Goal: Task Accomplishment & Management: Complete application form

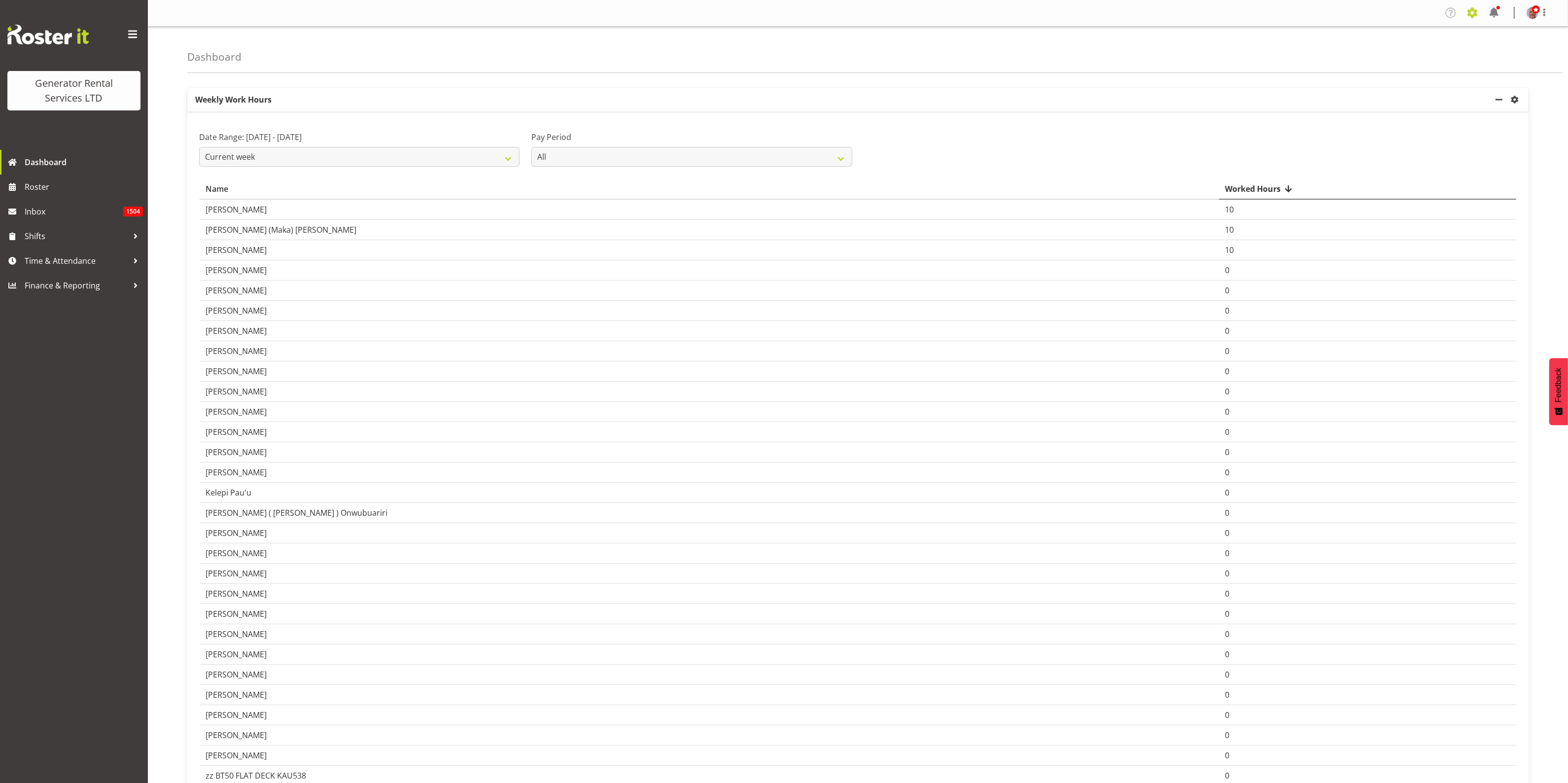
click at [1468, 10] on span at bounding box center [1472, 12] width 16 height 16
click at [1385, 105] on link "Employees" at bounding box center [1412, 106] width 137 height 18
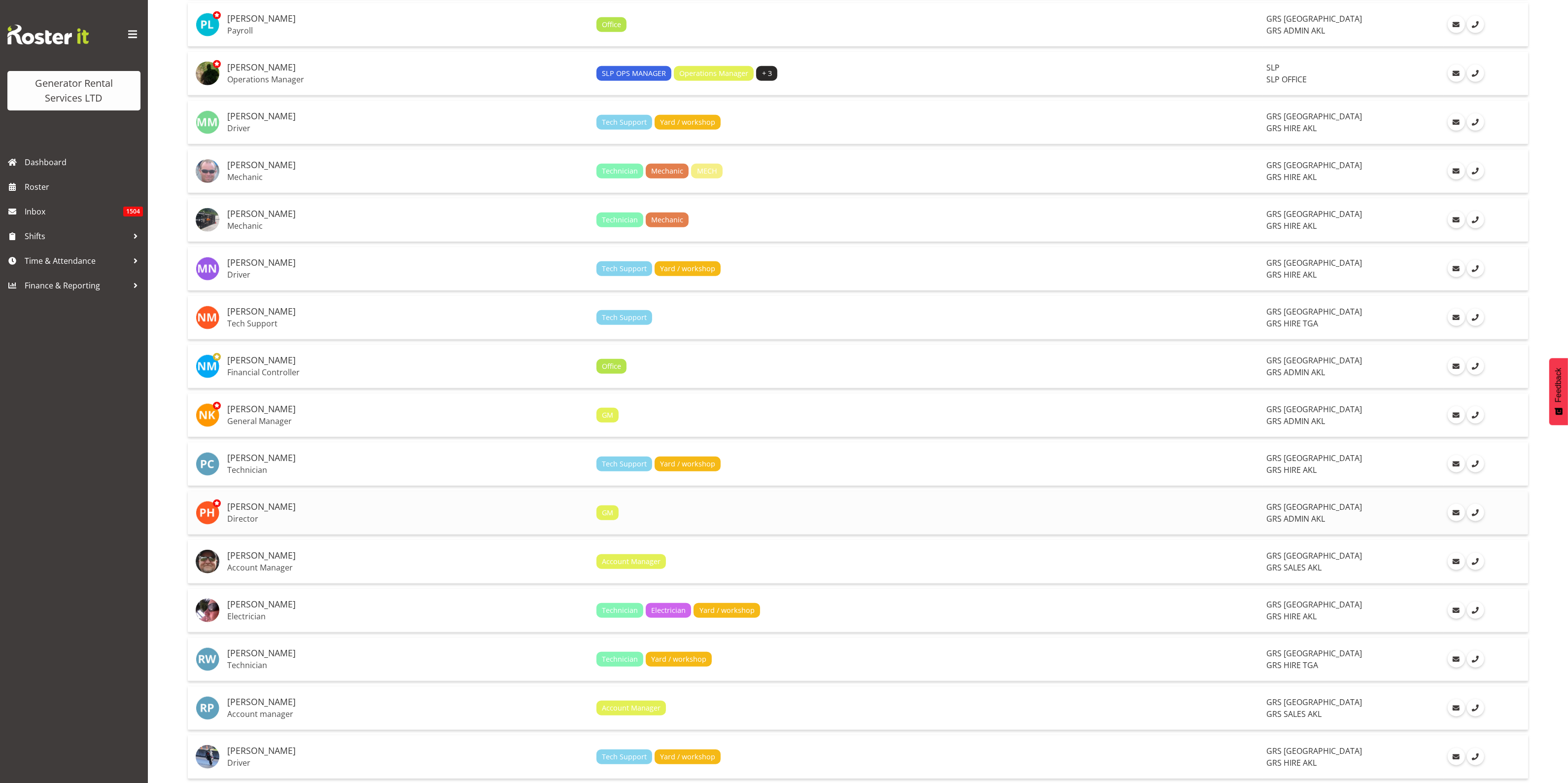
click at [317, 511] on h5 "[PERSON_NAME]" at bounding box center [408, 507] width 362 height 9
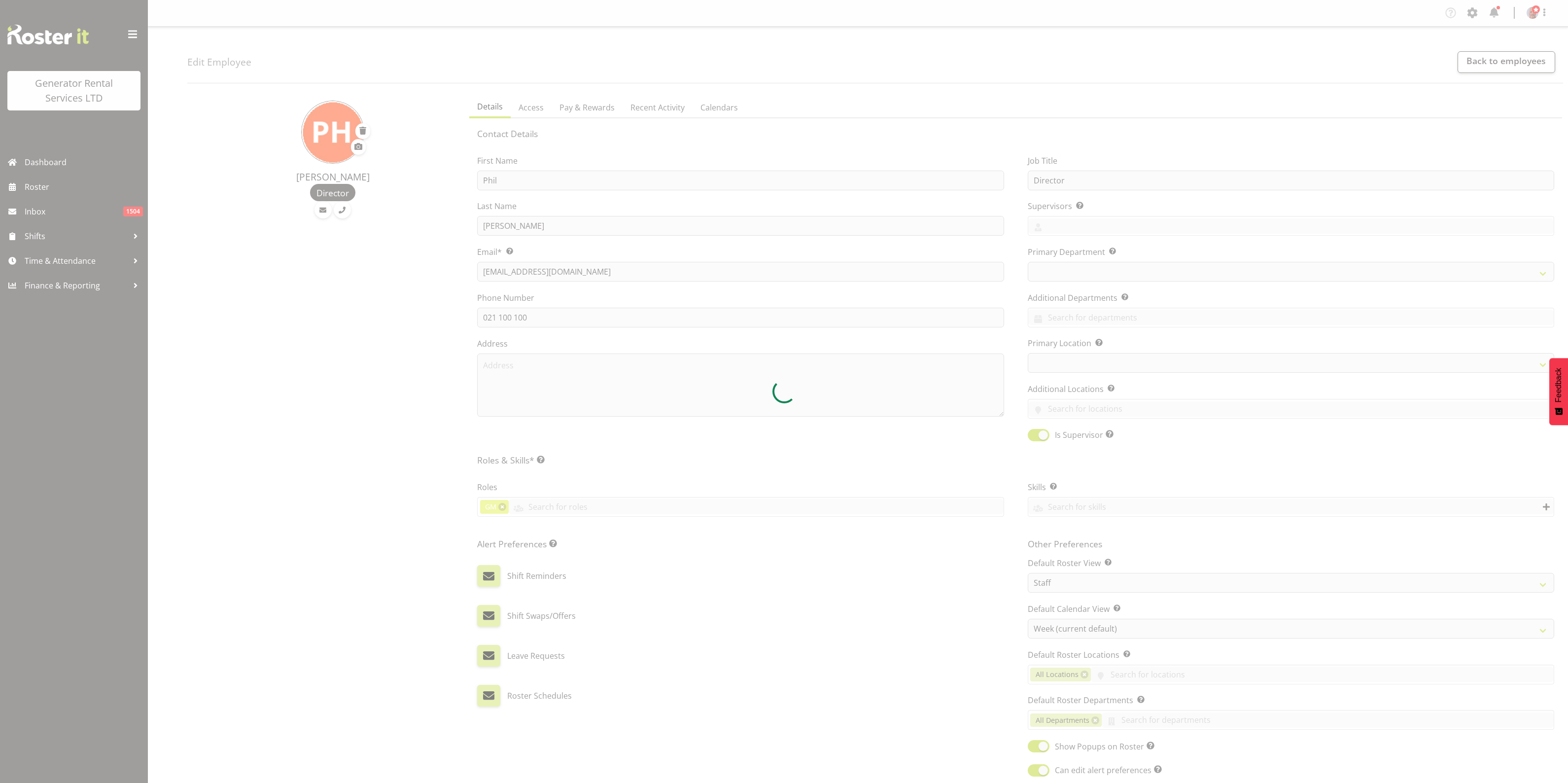
select select "TimelineWeek"
select select
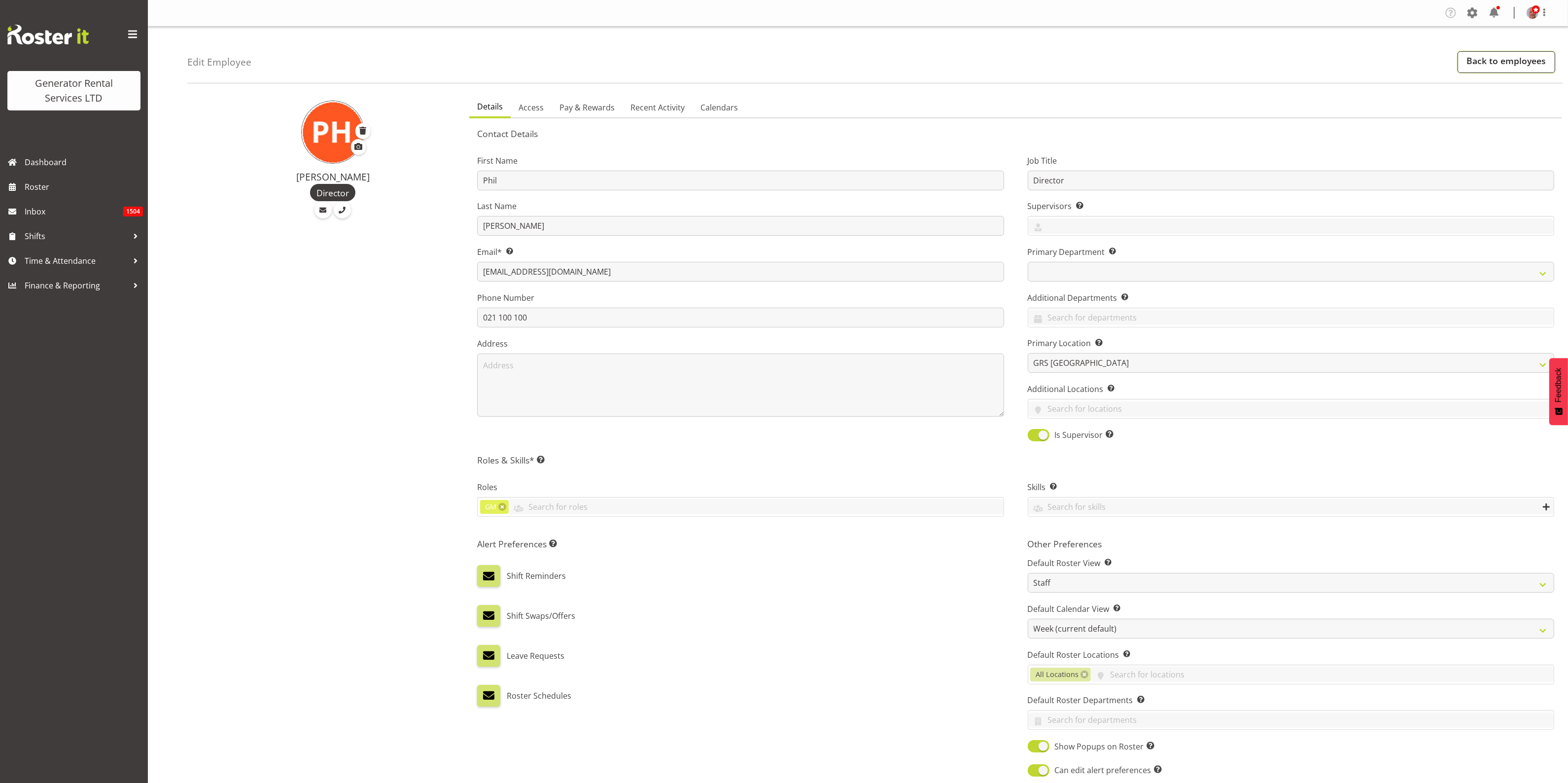
click at [1497, 63] on link "Back to employees" at bounding box center [1507, 61] width 98 height 22
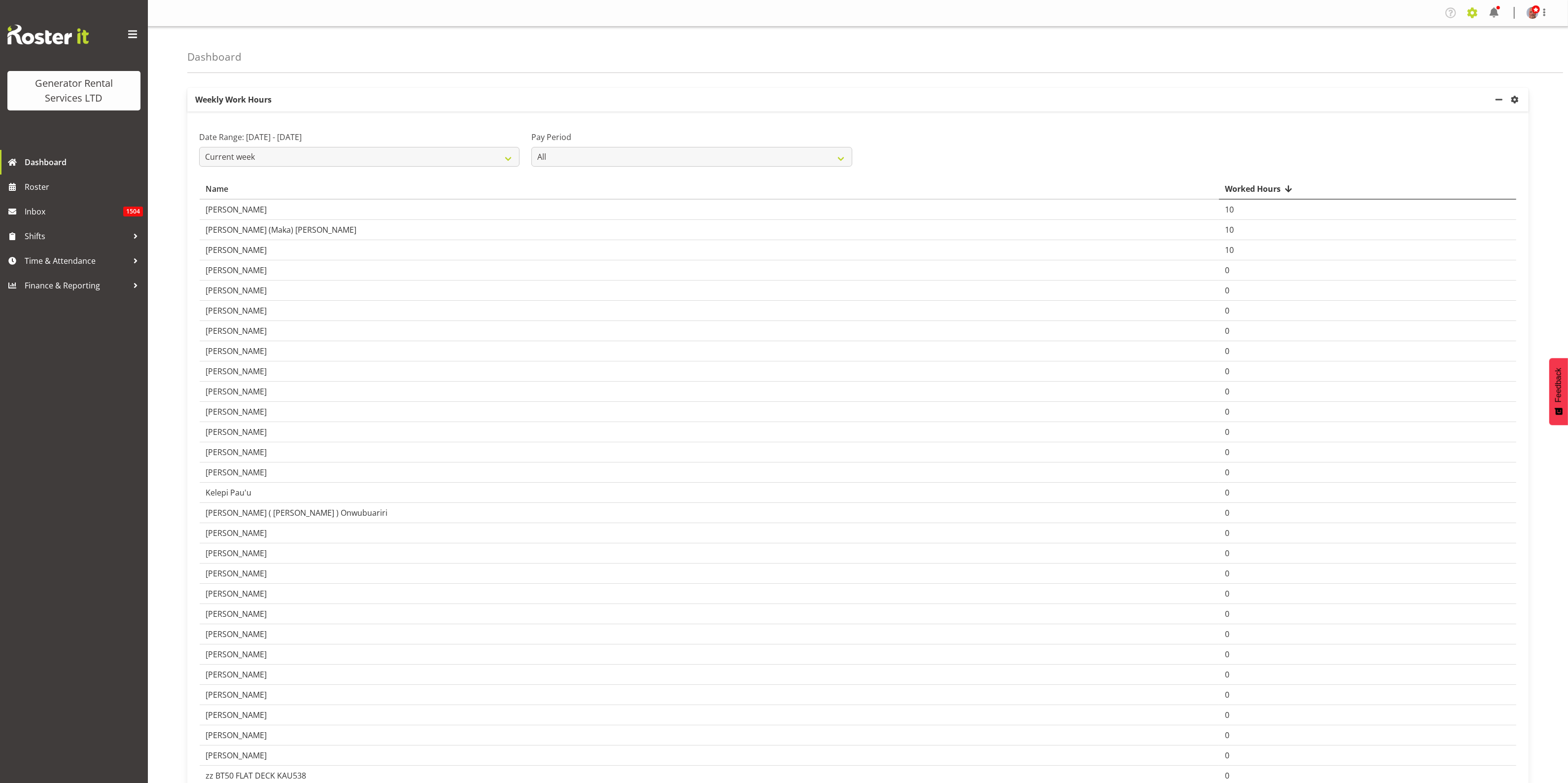
click at [1471, 10] on span at bounding box center [1472, 12] width 16 height 16
click at [1391, 106] on link "Employees" at bounding box center [1412, 106] width 137 height 18
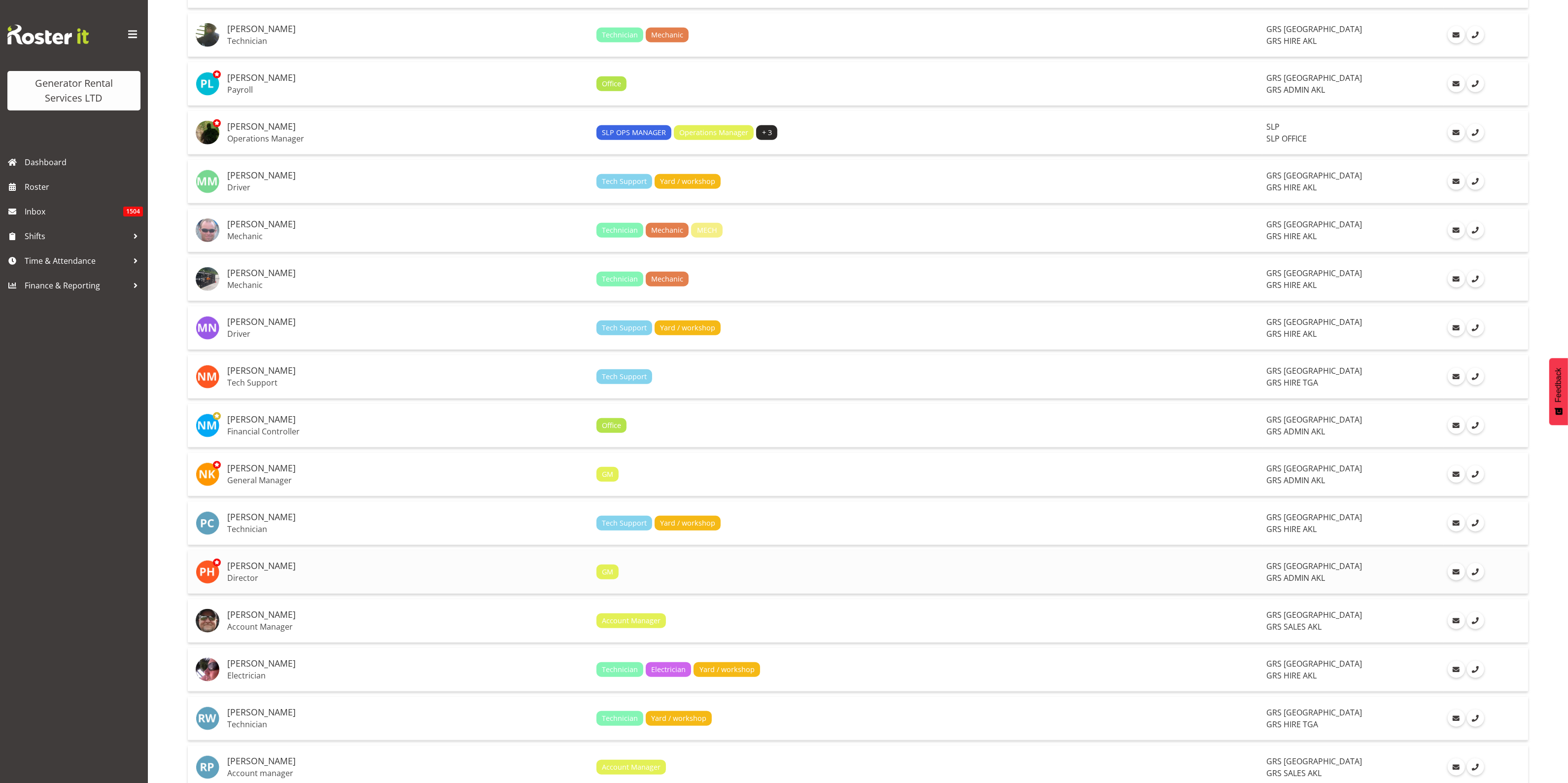
scroll to position [1356, 0]
click at [417, 578] on p "Director" at bounding box center [408, 578] width 362 height 9
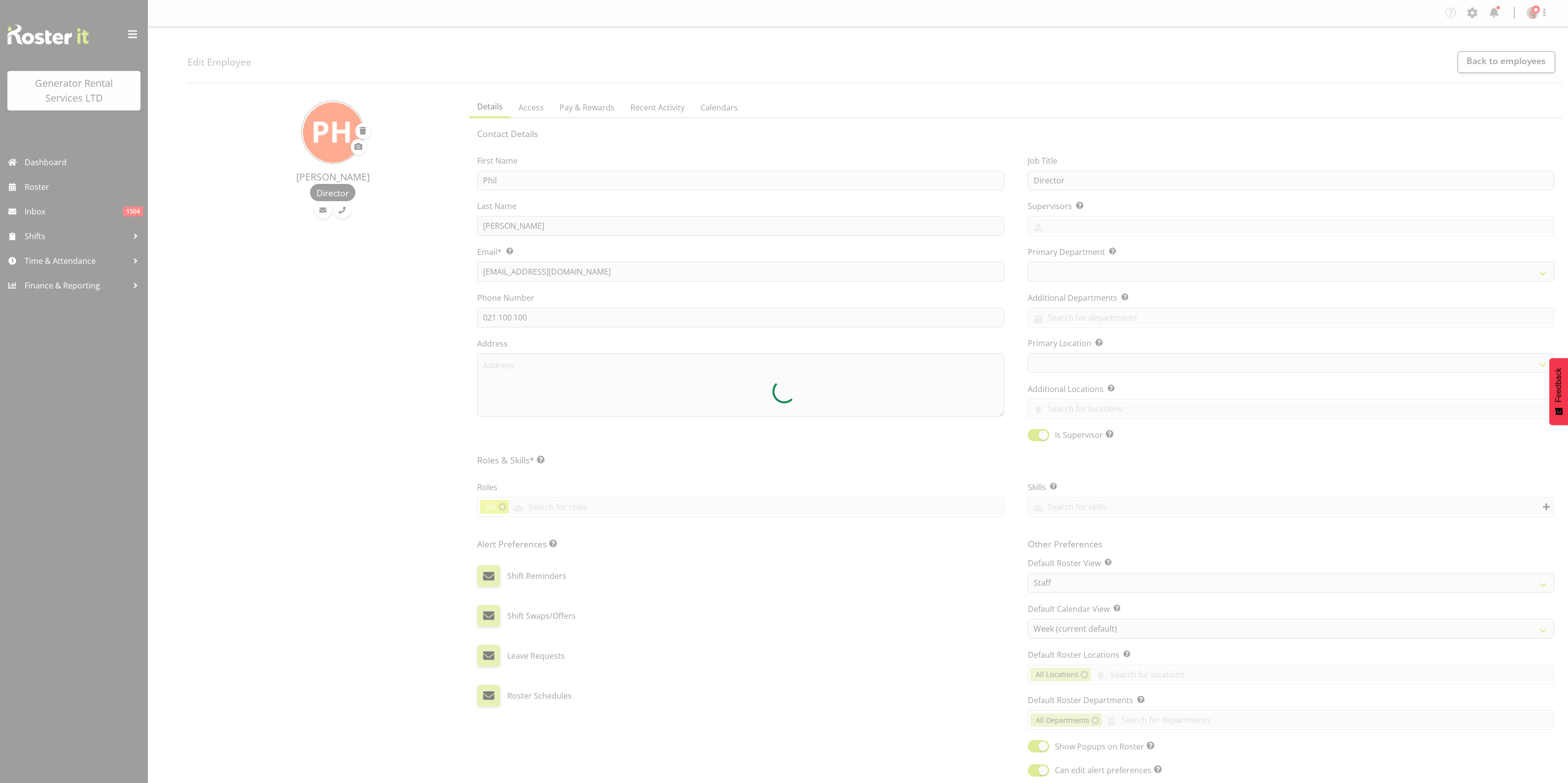
select select "TimelineWeek"
select select
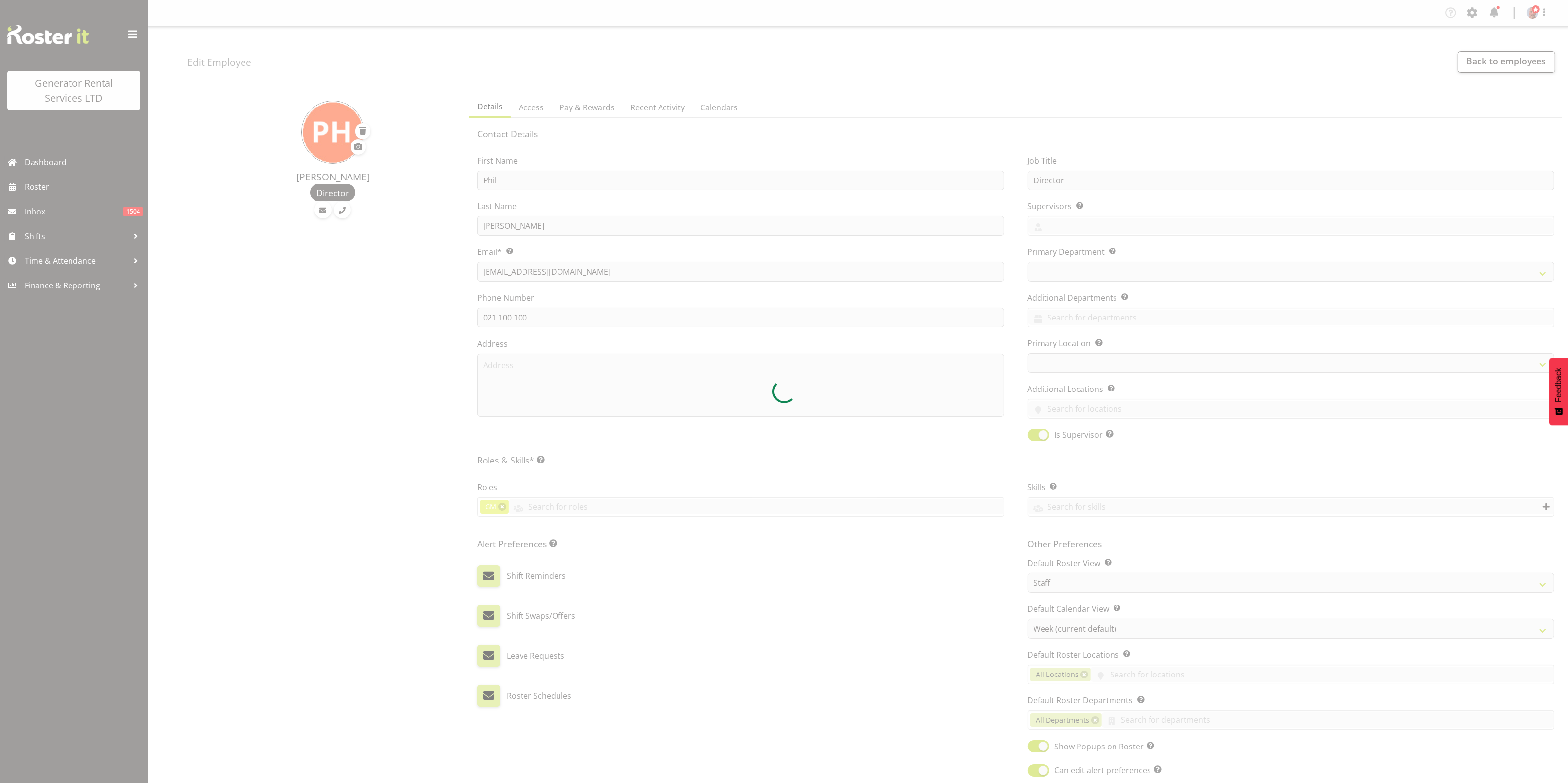
select select
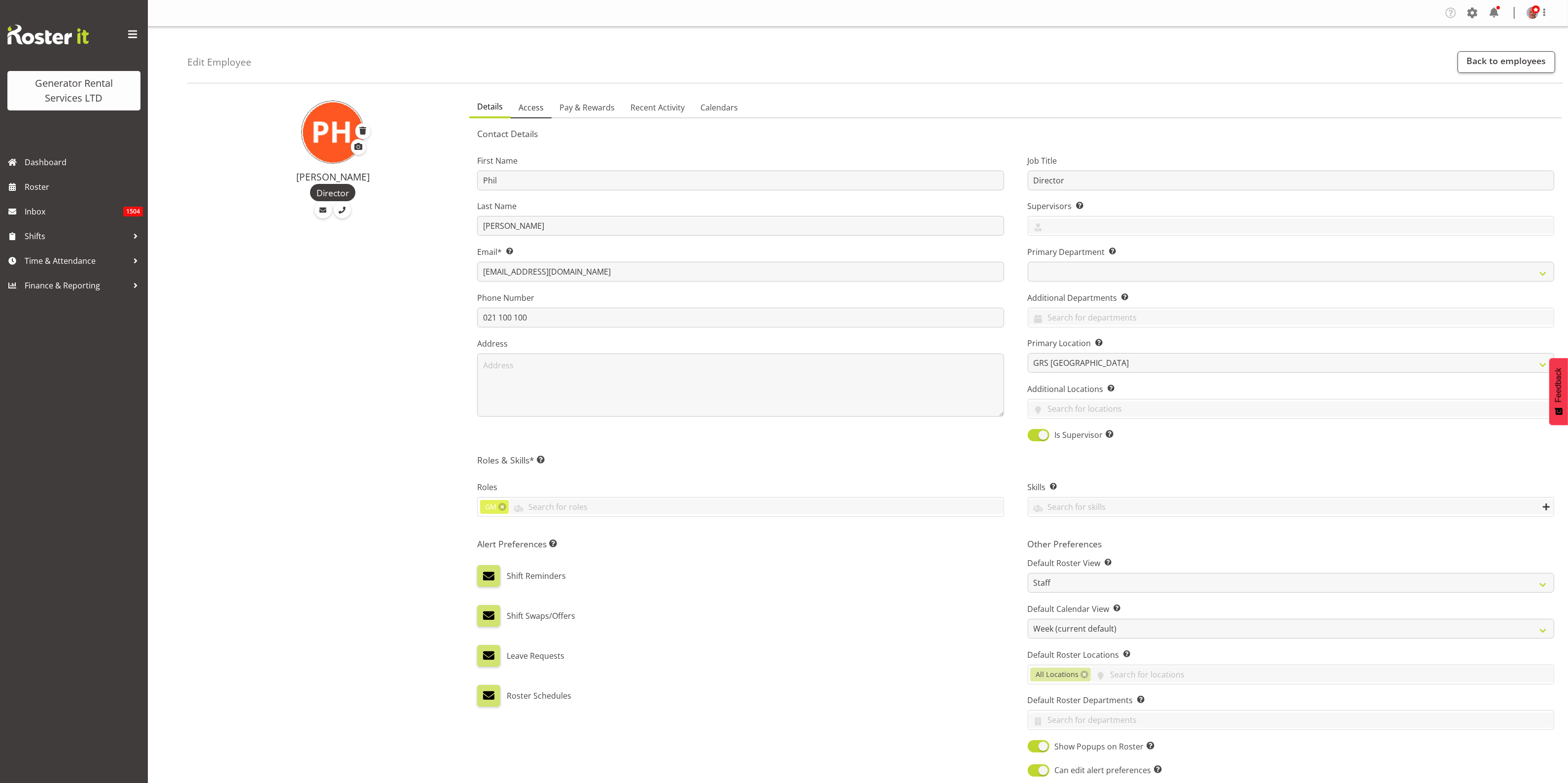
click at [531, 105] on span "Access" at bounding box center [531, 107] width 25 height 12
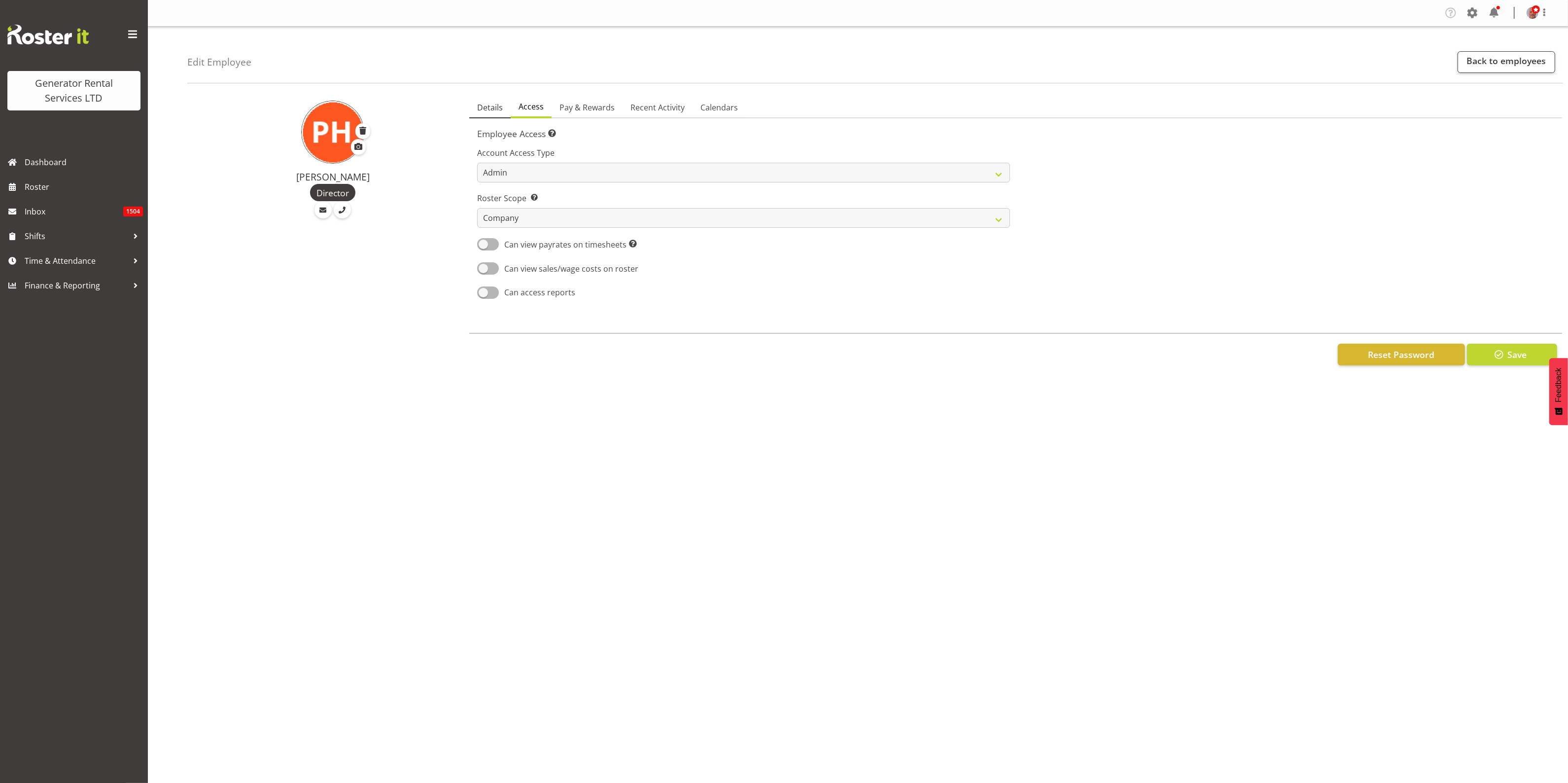
click at [491, 108] on span "Details" at bounding box center [490, 107] width 25 height 12
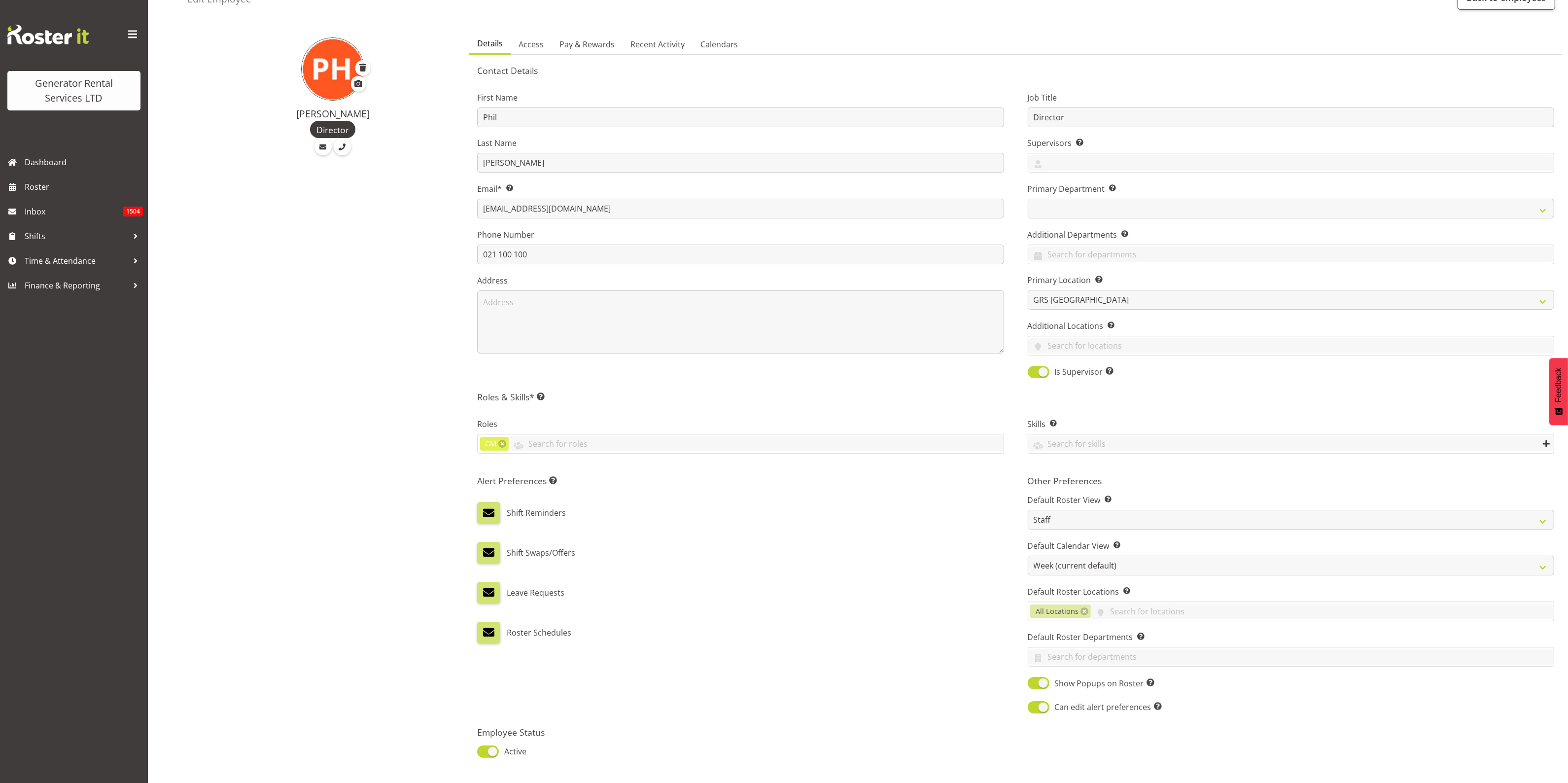
scroll to position [64, 0]
click at [538, 44] on span "Access" at bounding box center [531, 43] width 25 height 12
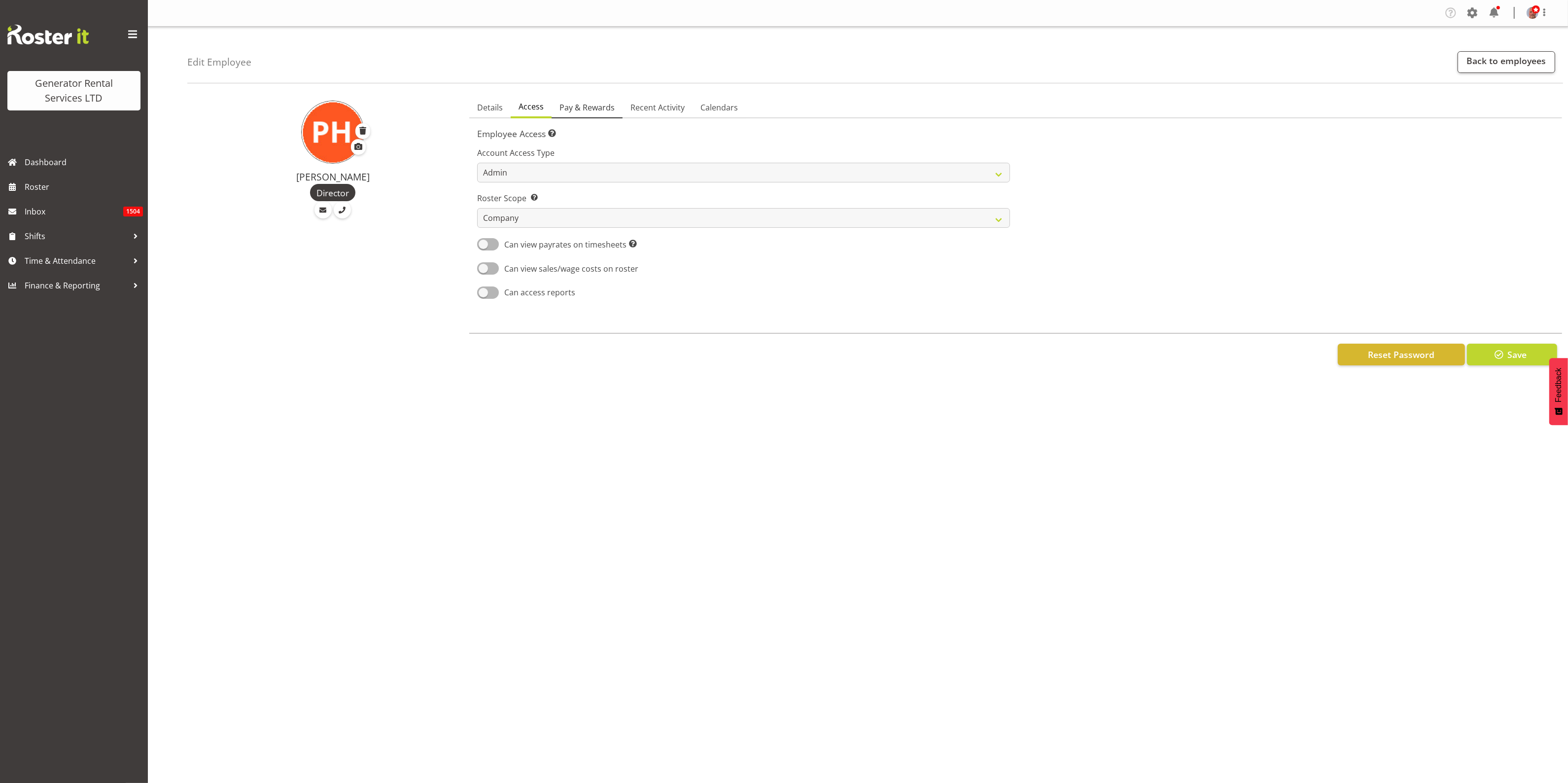
click at [590, 106] on span "Pay & Rewards" at bounding box center [587, 107] width 56 height 12
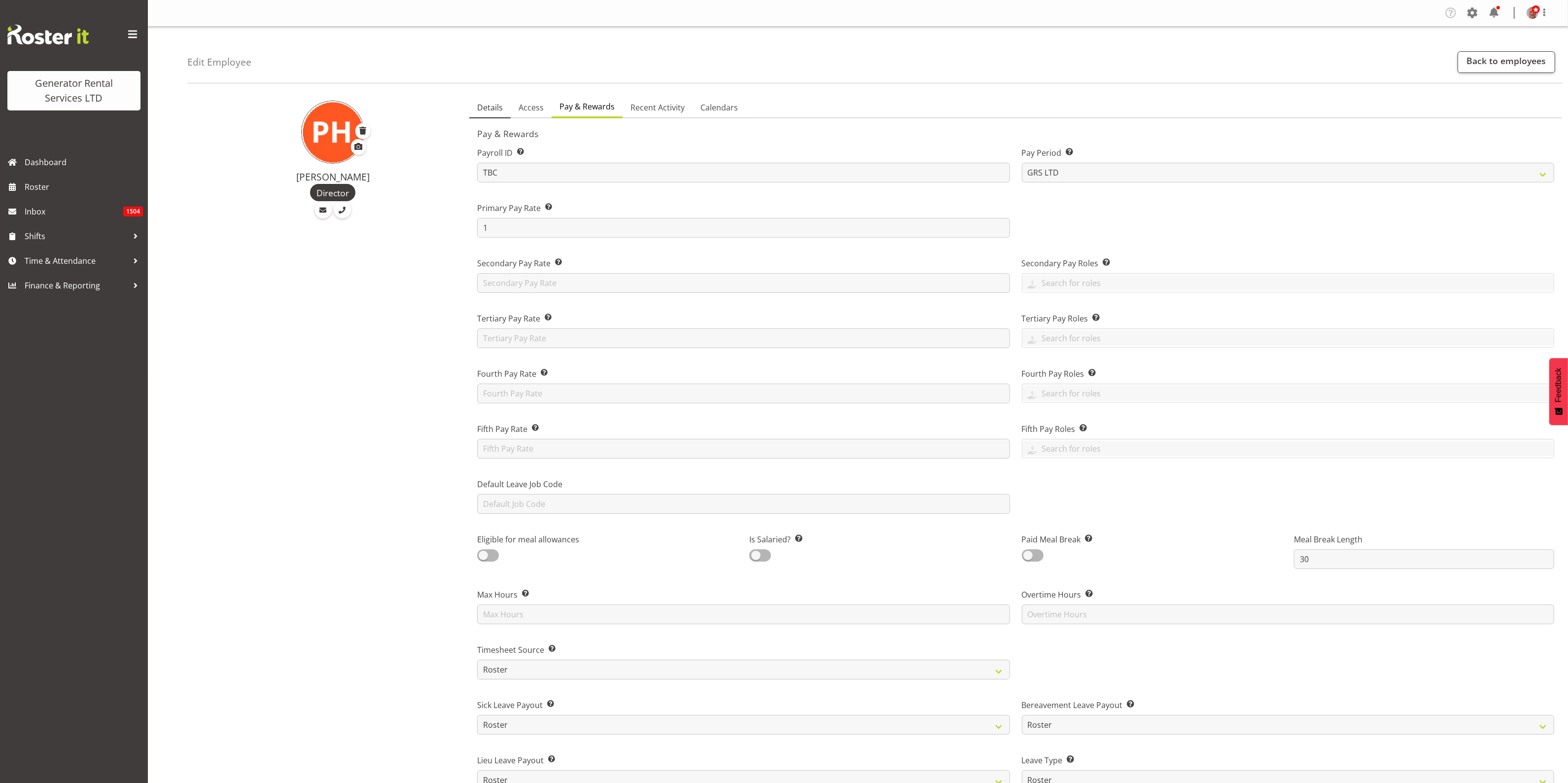
click at [492, 106] on span "Details" at bounding box center [490, 107] width 25 height 12
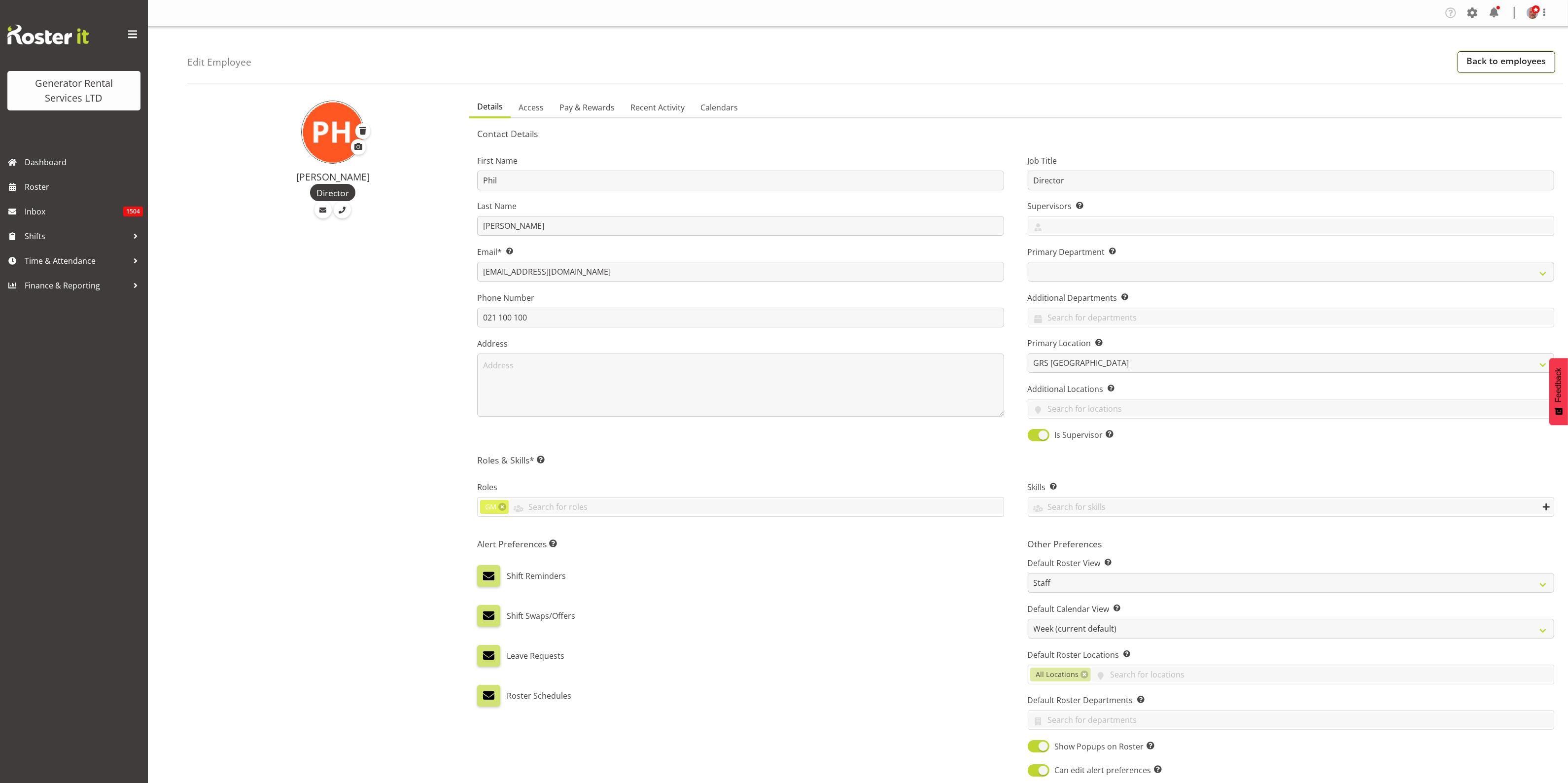
click at [1510, 62] on link "Back to employees" at bounding box center [1507, 61] width 98 height 22
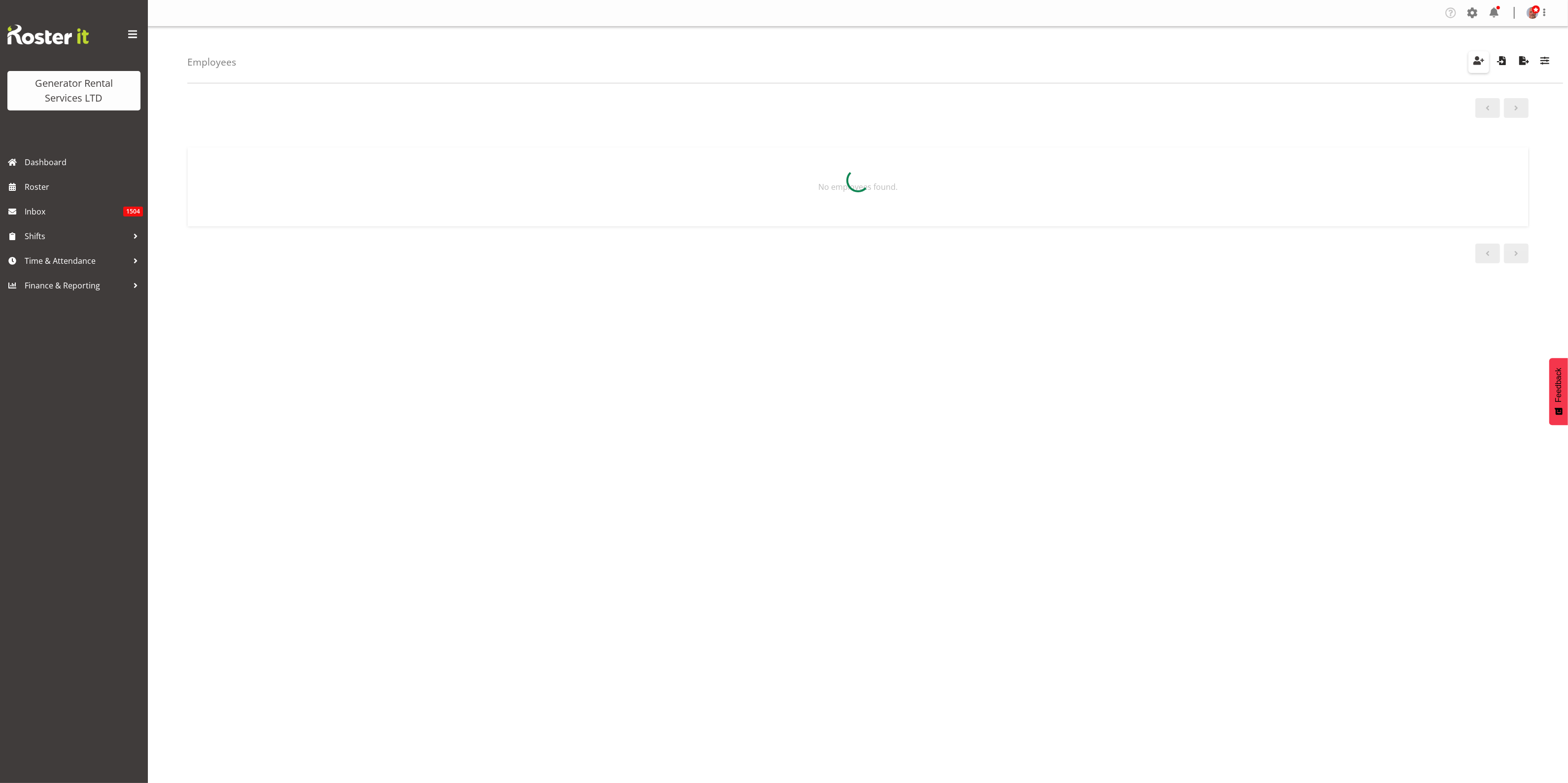
click at [1477, 58] on span "button" at bounding box center [1479, 61] width 13 height 13
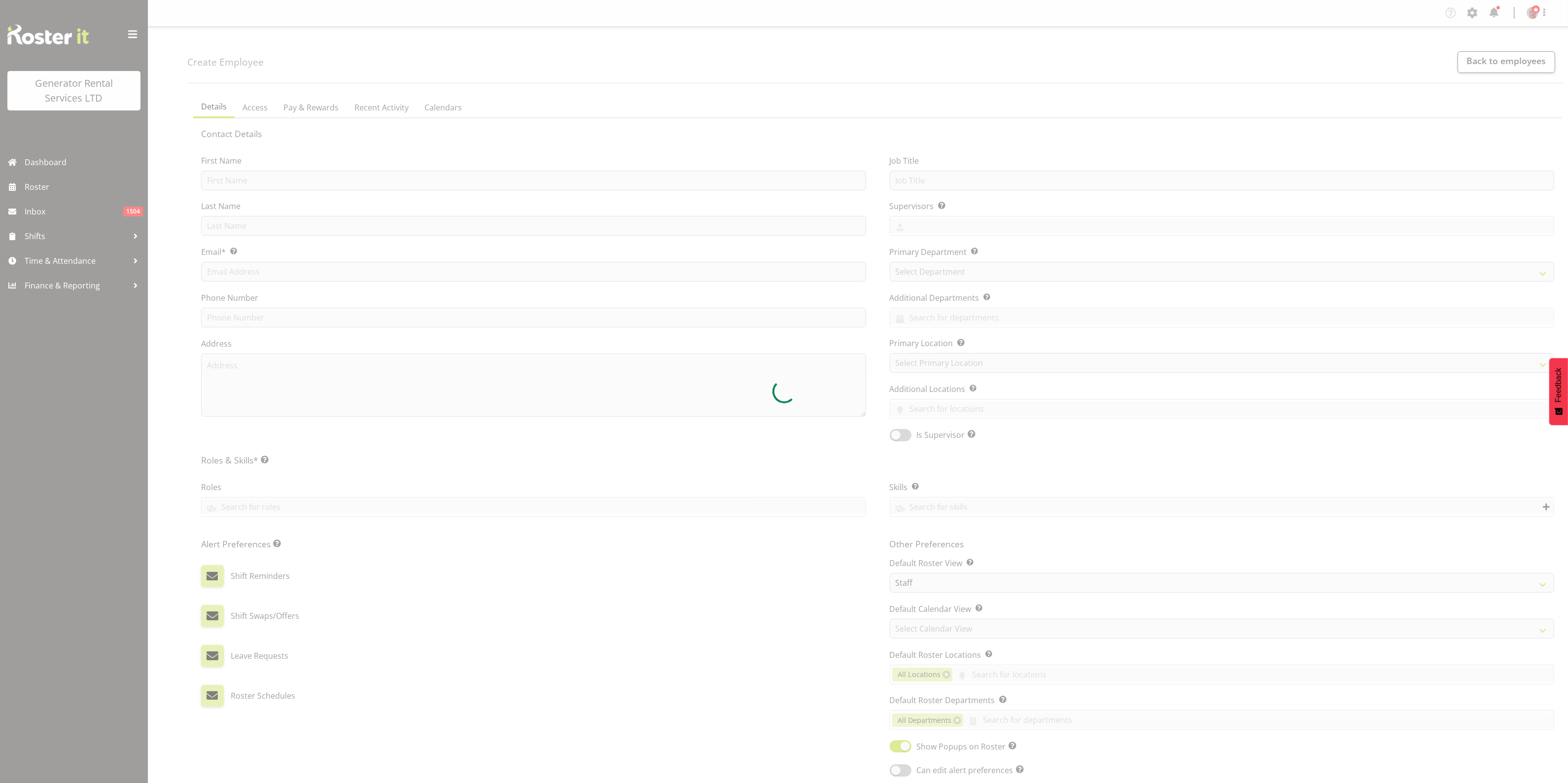
click at [346, 180] on div at bounding box center [784, 391] width 1568 height 783
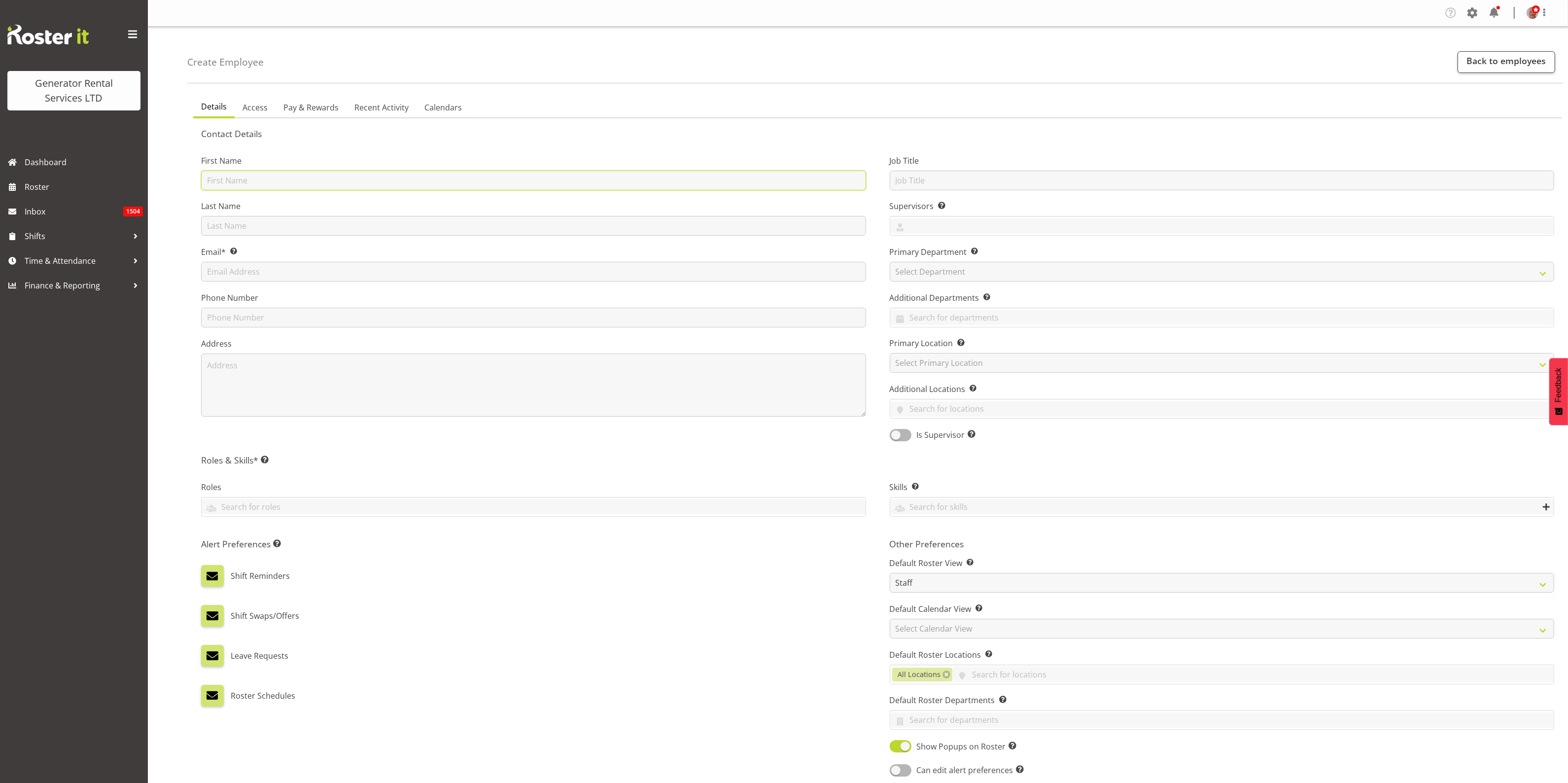
click at [305, 183] on input "text" at bounding box center [534, 180] width 665 height 20
type input "Adam"
click at [263, 223] on input "text" at bounding box center [534, 225] width 665 height 20
type input "Steel"
click at [277, 274] on input "text" at bounding box center [534, 271] width 665 height 20
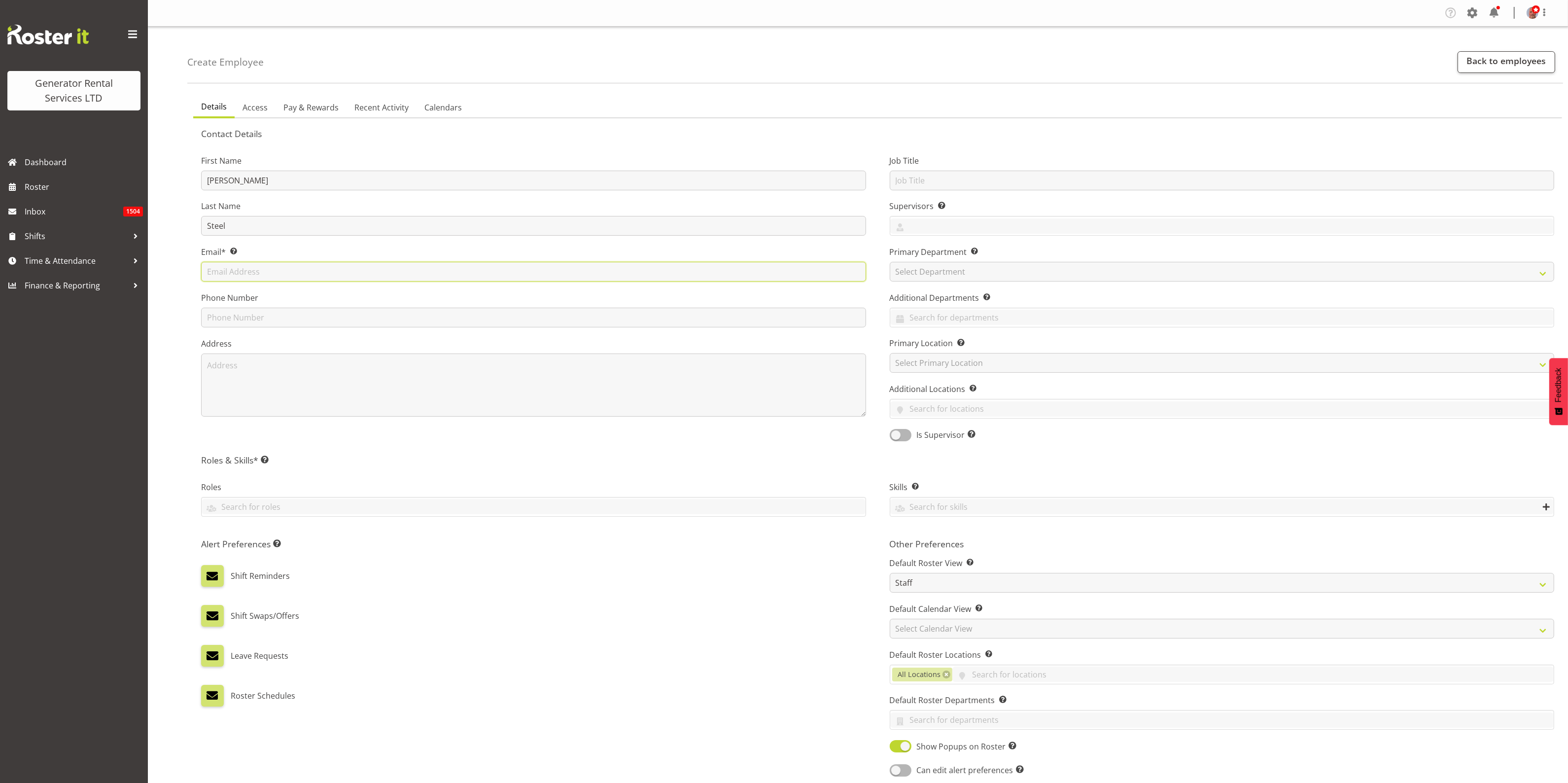
paste input "adam.steele@atlascopco.com"
type input "adam.steele@atlascopco.com"
click at [248, 230] on input "Steel" at bounding box center [534, 225] width 665 height 20
type input "Steele"
click at [227, 318] on input "text" at bounding box center [534, 318] width 665 height 20
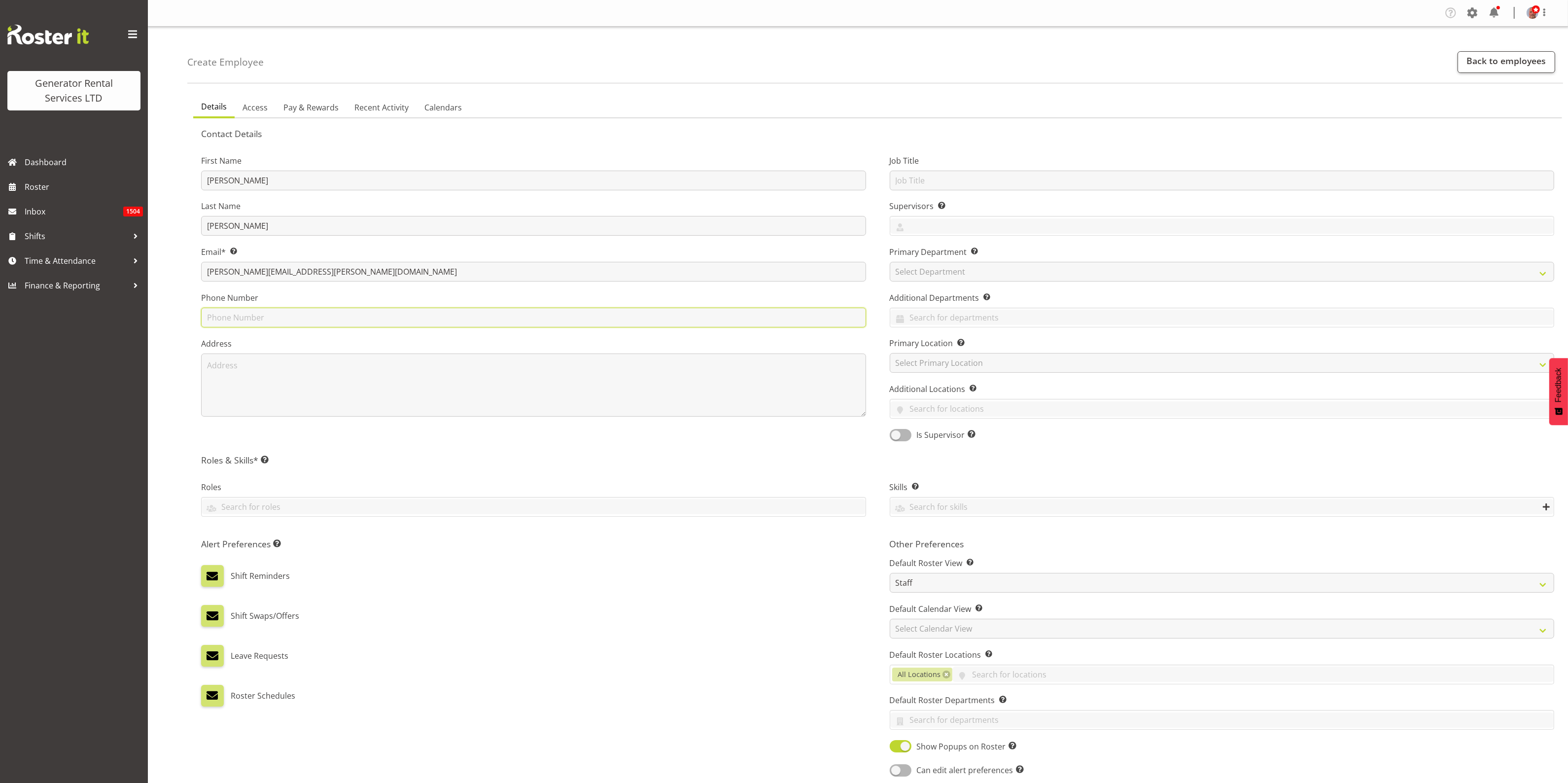
click at [267, 315] on input "text" at bounding box center [534, 318] width 665 height 20
type input "021 100 100"
click at [261, 108] on span "Access" at bounding box center [255, 107] width 25 height 12
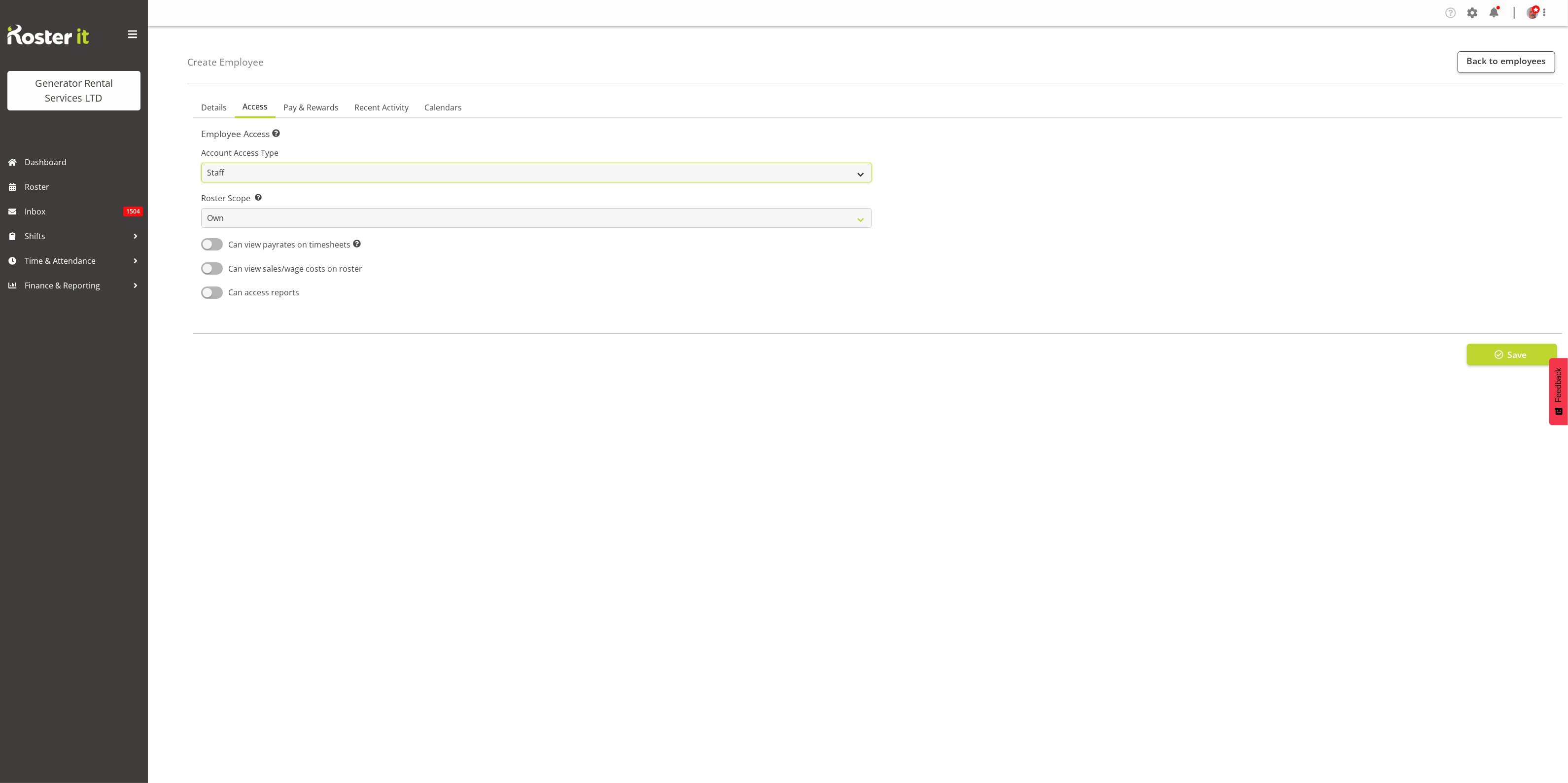
click at [261, 171] on select "Admin Manager Staff" at bounding box center [537, 172] width 671 height 20
select select "admin"
click at [202, 163] on select "Admin Manager Staff" at bounding box center [537, 172] width 671 height 20
click at [244, 220] on select "Own Department Company" at bounding box center [537, 218] width 671 height 20
select select "company"
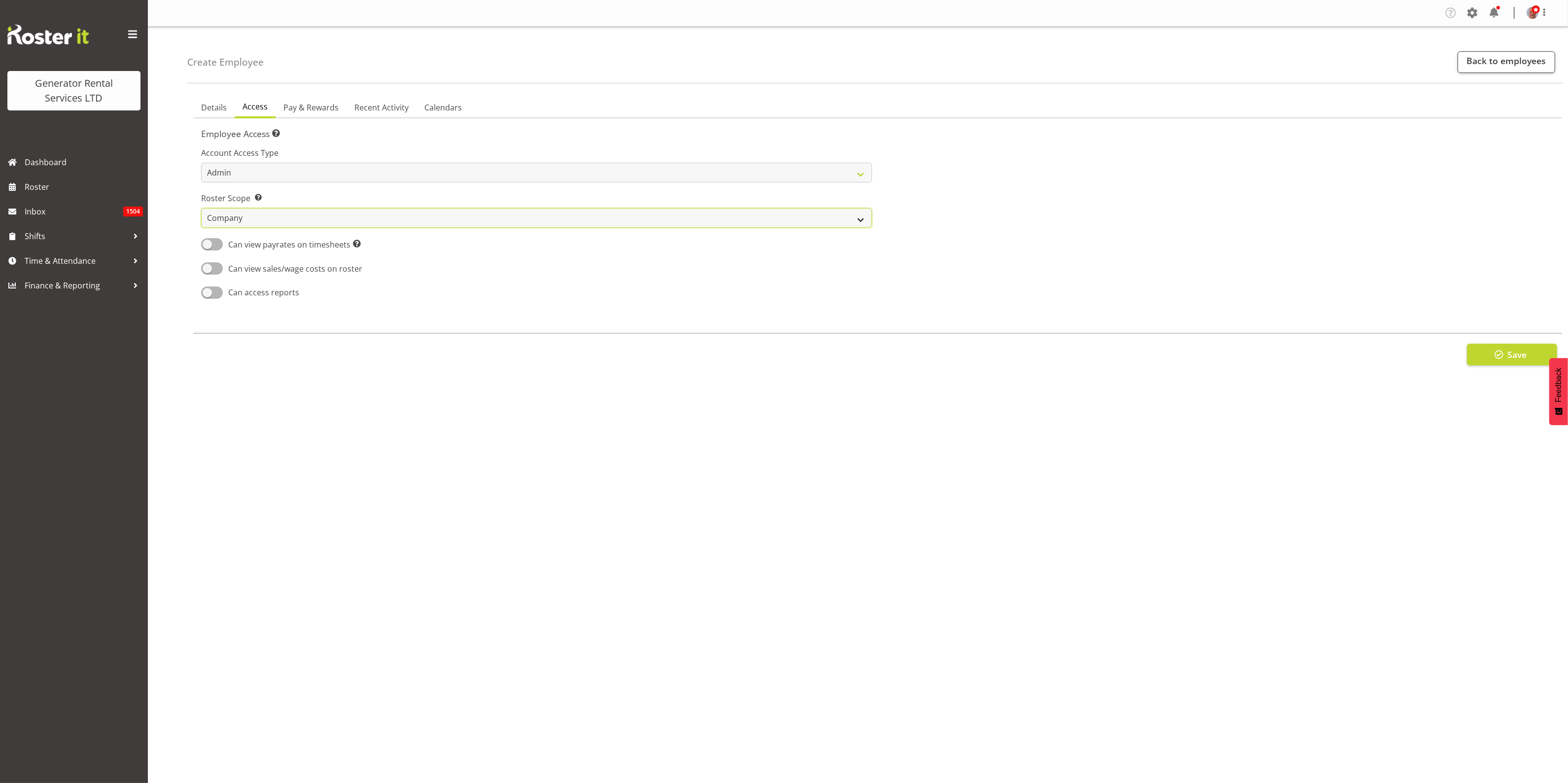
click at [202, 208] on select "Own Department Company" at bounding box center [537, 218] width 671 height 20
click at [215, 110] on span "Details" at bounding box center [214, 107] width 25 height 12
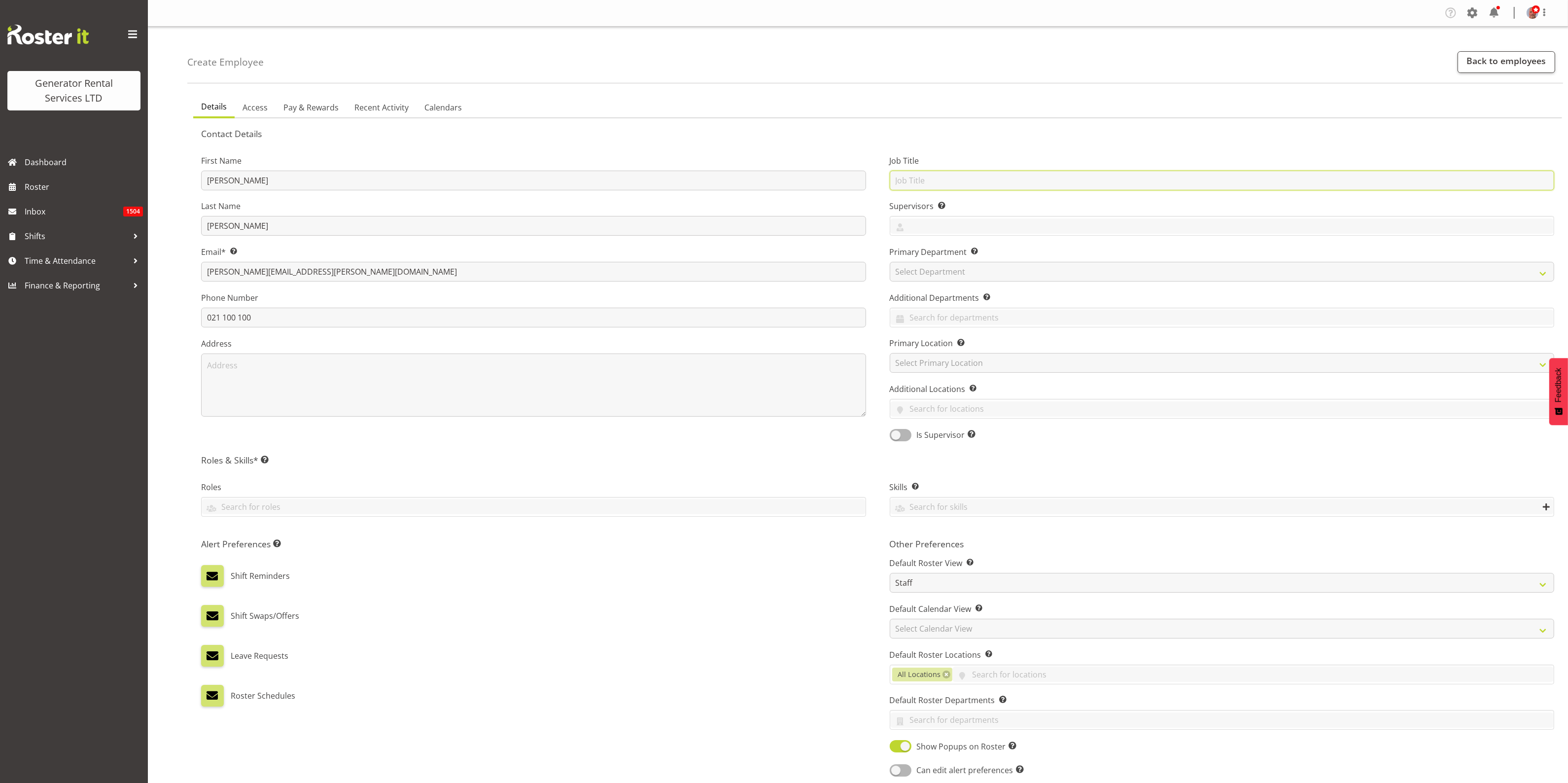
click at [943, 179] on input "text" at bounding box center [1222, 180] width 665 height 20
type input "HR"
click at [936, 268] on select "Select Department GRS ADMIN AKL GRS ADMIN TGA GRS ENGINEERING AKL GRS HIRE AKL …" at bounding box center [1222, 271] width 665 height 20
select select "161"
click at [890, 262] on select "Select Department GRS ADMIN AKL GRS ADMIN TGA GRS ENGINEERING AKL GRS HIRE AKL …" at bounding box center [1222, 271] width 665 height 20
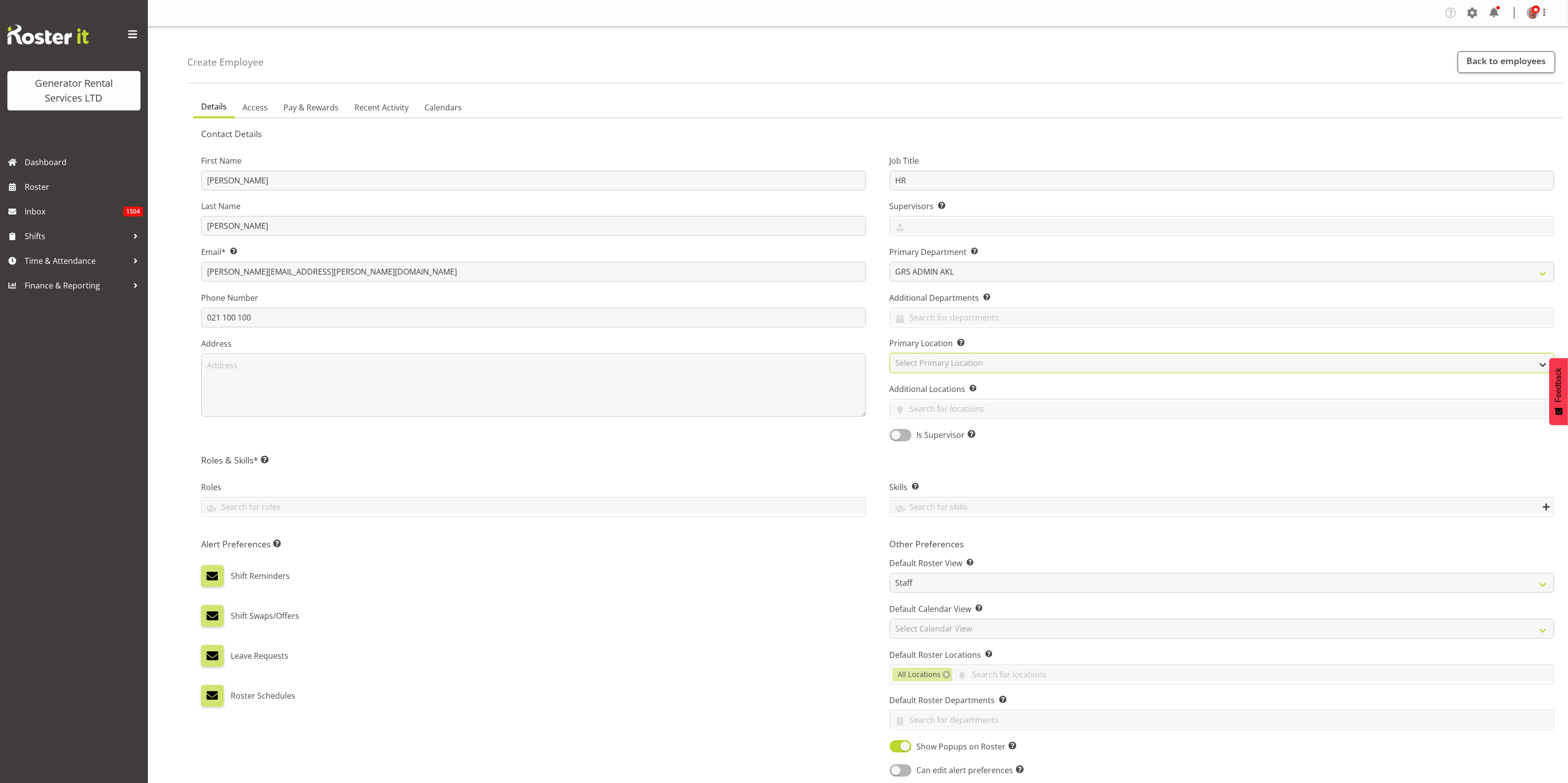
click at [978, 361] on select "Select Primary Location GRS Auckland GRS Hastings GRS LOWER NORTH ISLAND GRS Ta…" at bounding box center [1222, 363] width 665 height 20
select select "28"
click at [890, 353] on select "Select Primary Location GRS Auckland GRS Hastings GRS LOWER NORTH ISLAND GRS Ta…" at bounding box center [1222, 363] width 665 height 20
click at [909, 438] on span at bounding box center [900, 434] width 22 height 12
click at [897, 438] on input "Is Supervisor Allow employee to be shown on the supervisor list" at bounding box center [893, 435] width 7 height 7
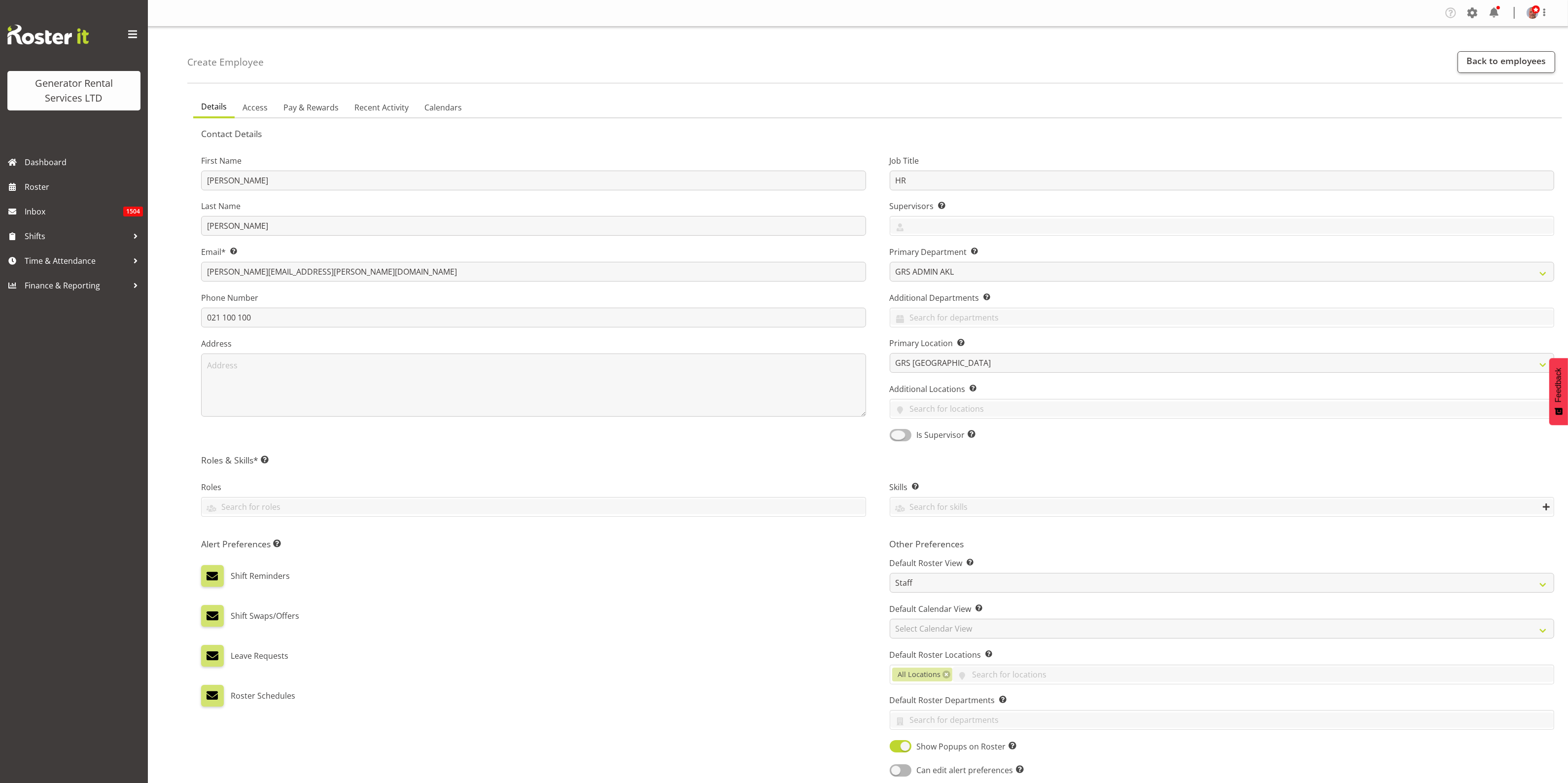
checkbox input "true"
click at [267, 501] on input "text" at bounding box center [533, 507] width 664 height 15
click at [412, 505] on input "text" at bounding box center [533, 507] width 664 height 15
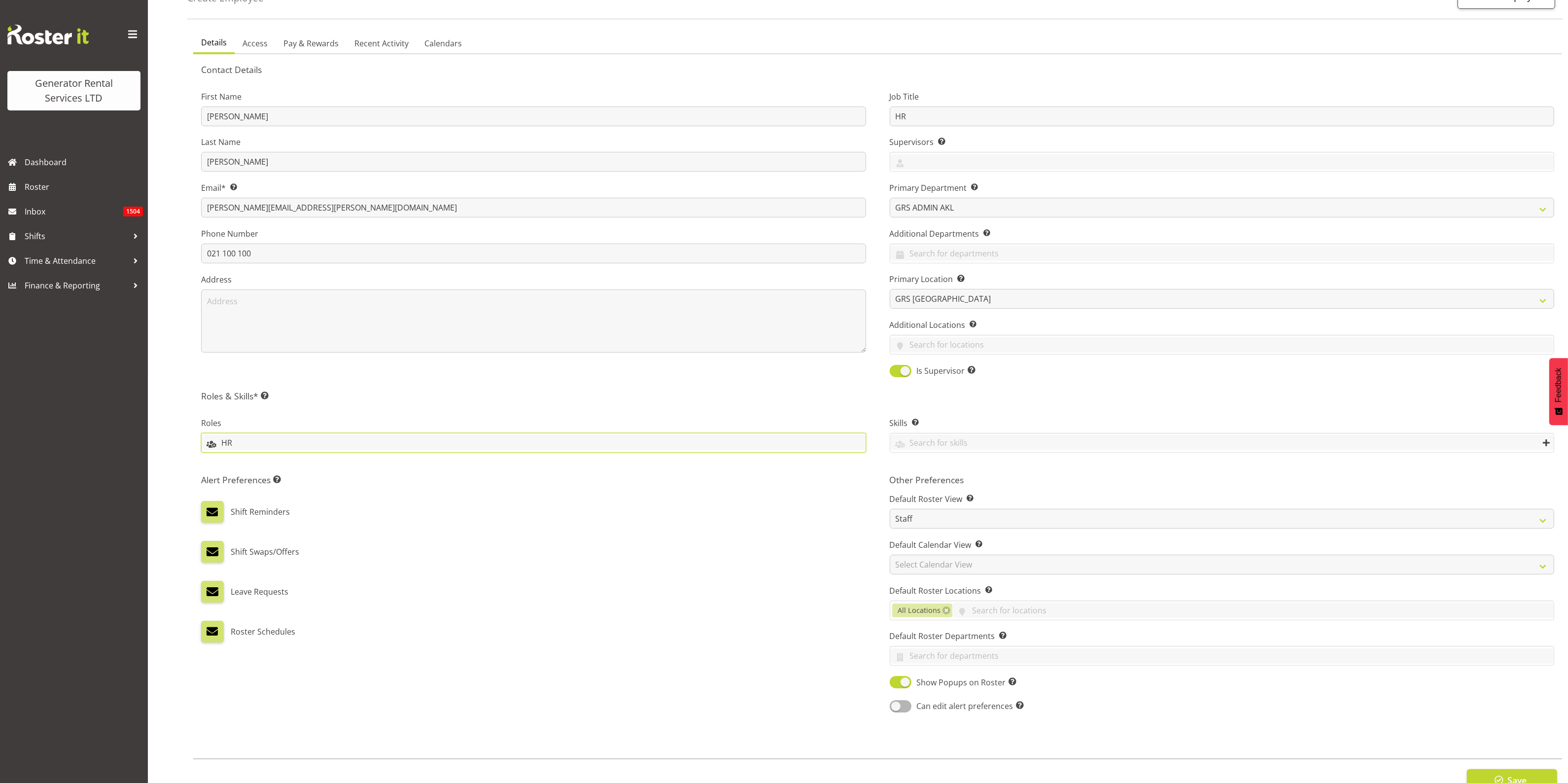
scroll to position [98, 0]
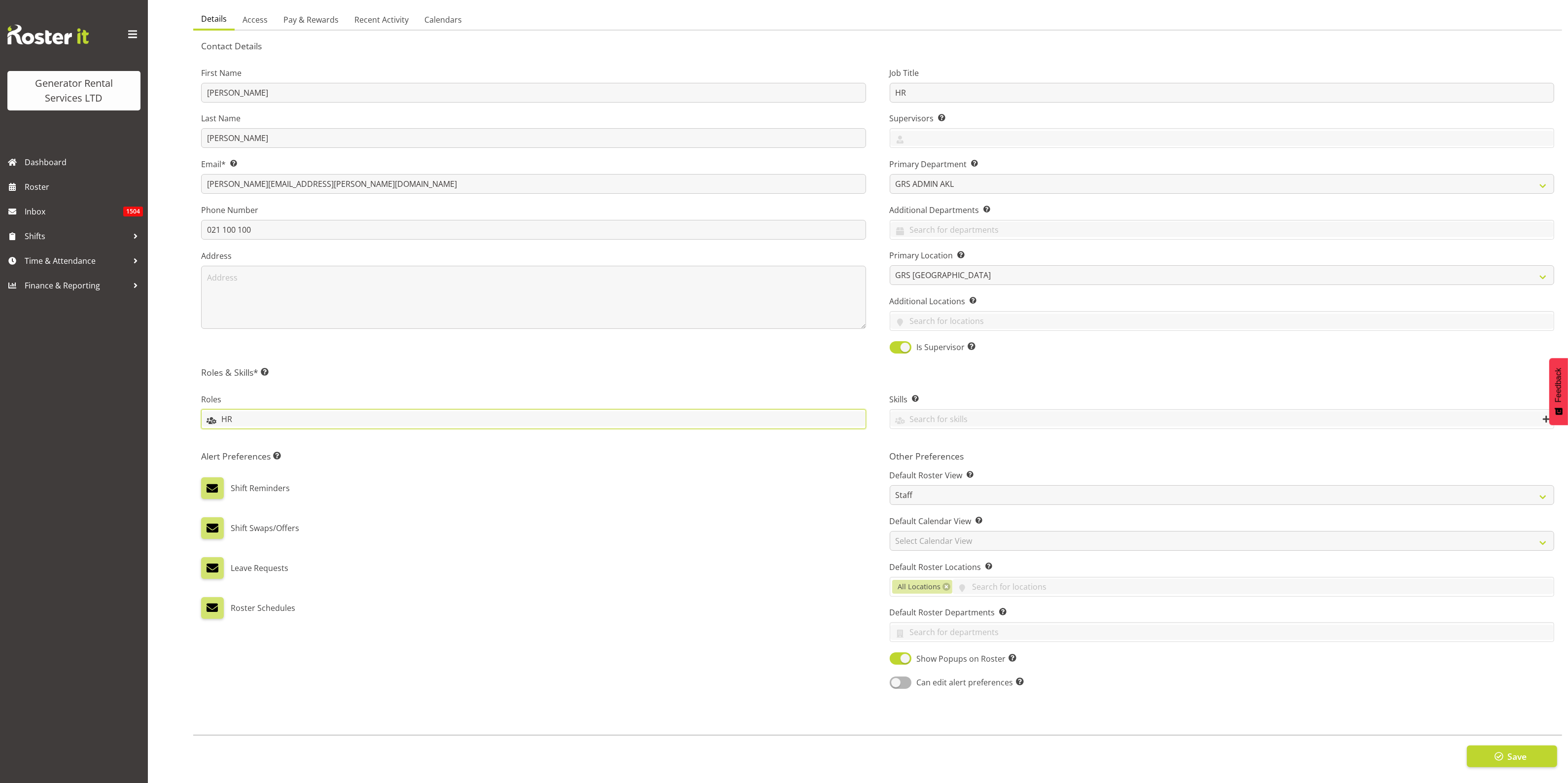
type input "HR"
click at [606, 696] on div at bounding box center [536, 702] width 683 height 12
click at [907, 677] on span at bounding box center [900, 682] width 22 height 12
click at [897, 679] on input "Can edit alert preferences Allow employee to edit their own alert preferences" at bounding box center [893, 682] width 7 height 7
checkbox input "true"
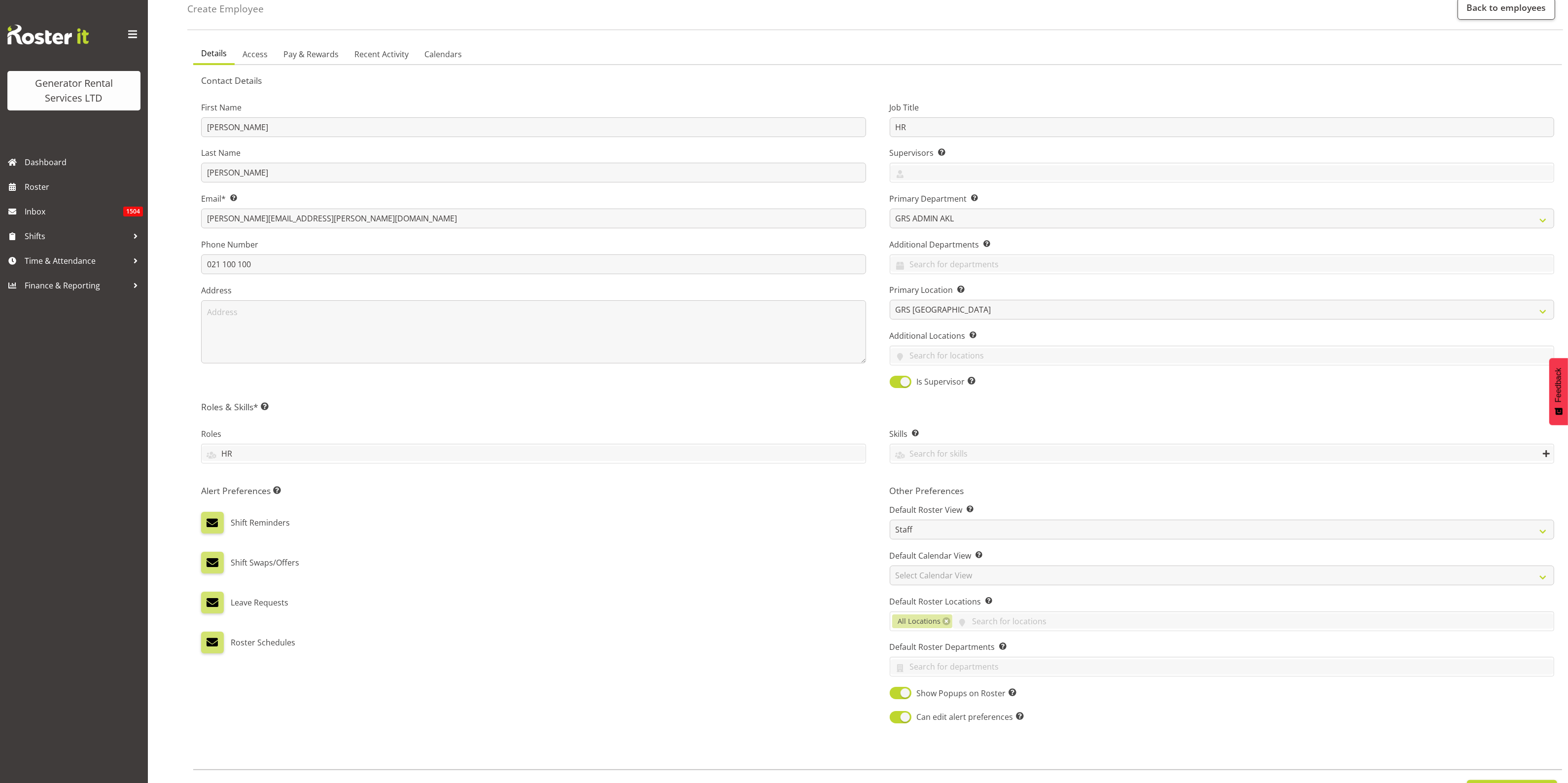
scroll to position [0, 0]
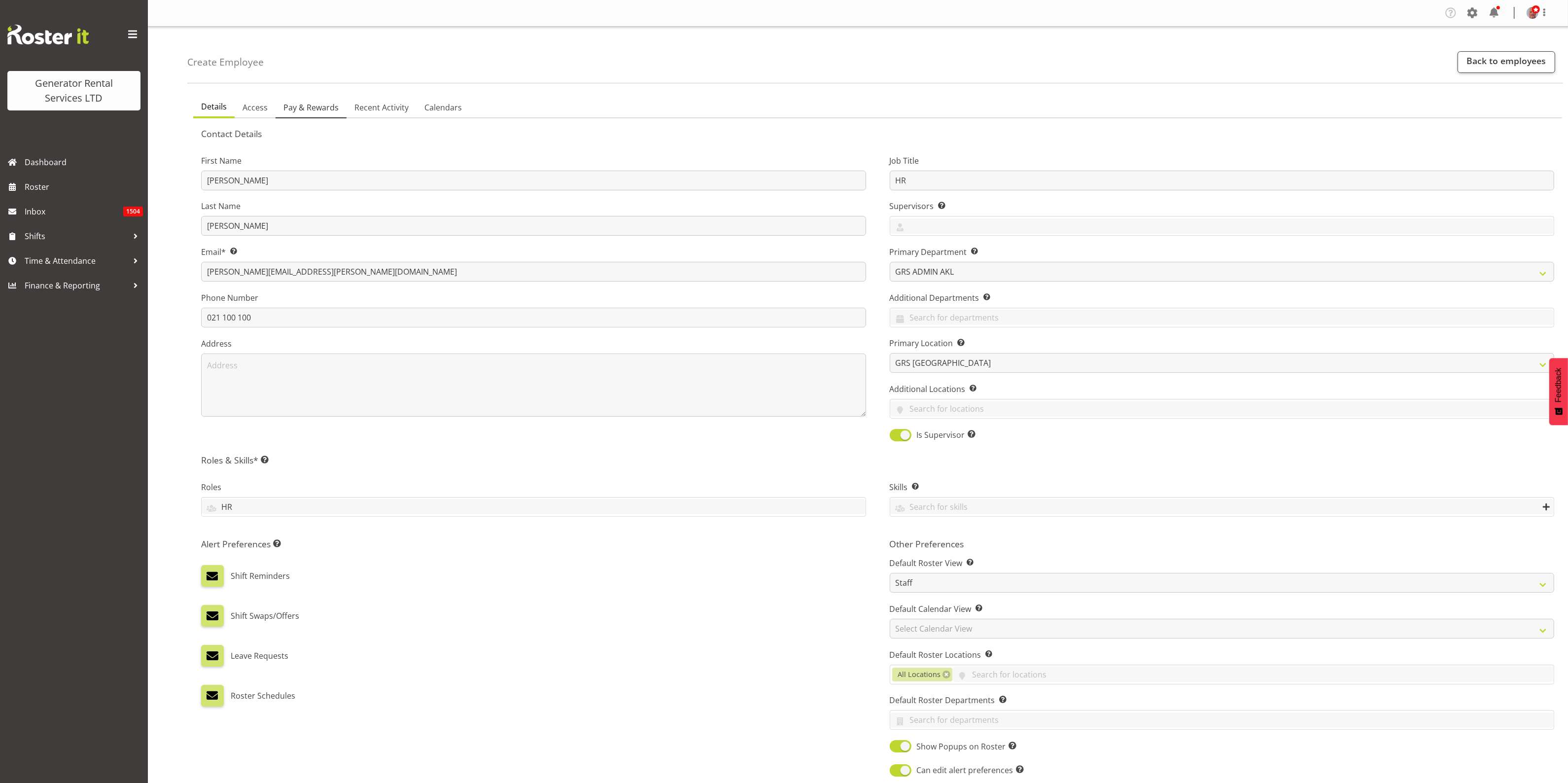
click at [300, 106] on span "Pay & Rewards" at bounding box center [311, 107] width 56 height 12
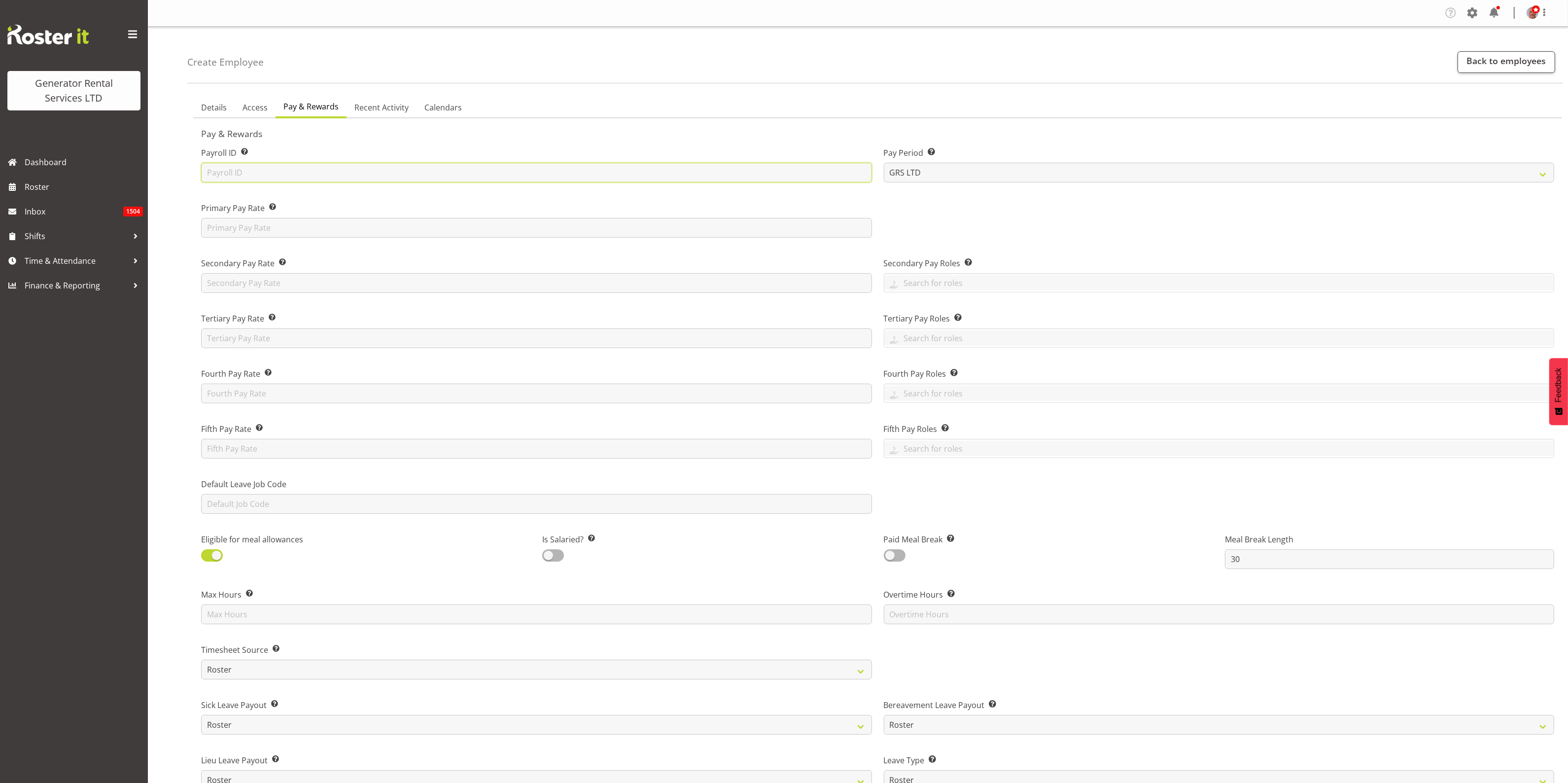
click at [279, 171] on input "text" at bounding box center [537, 172] width 671 height 20
type input "TBC"
click at [206, 556] on span at bounding box center [212, 555] width 22 height 12
click at [206, 556] on input "checkbox" at bounding box center [204, 555] width 7 height 7
checkbox input "false"
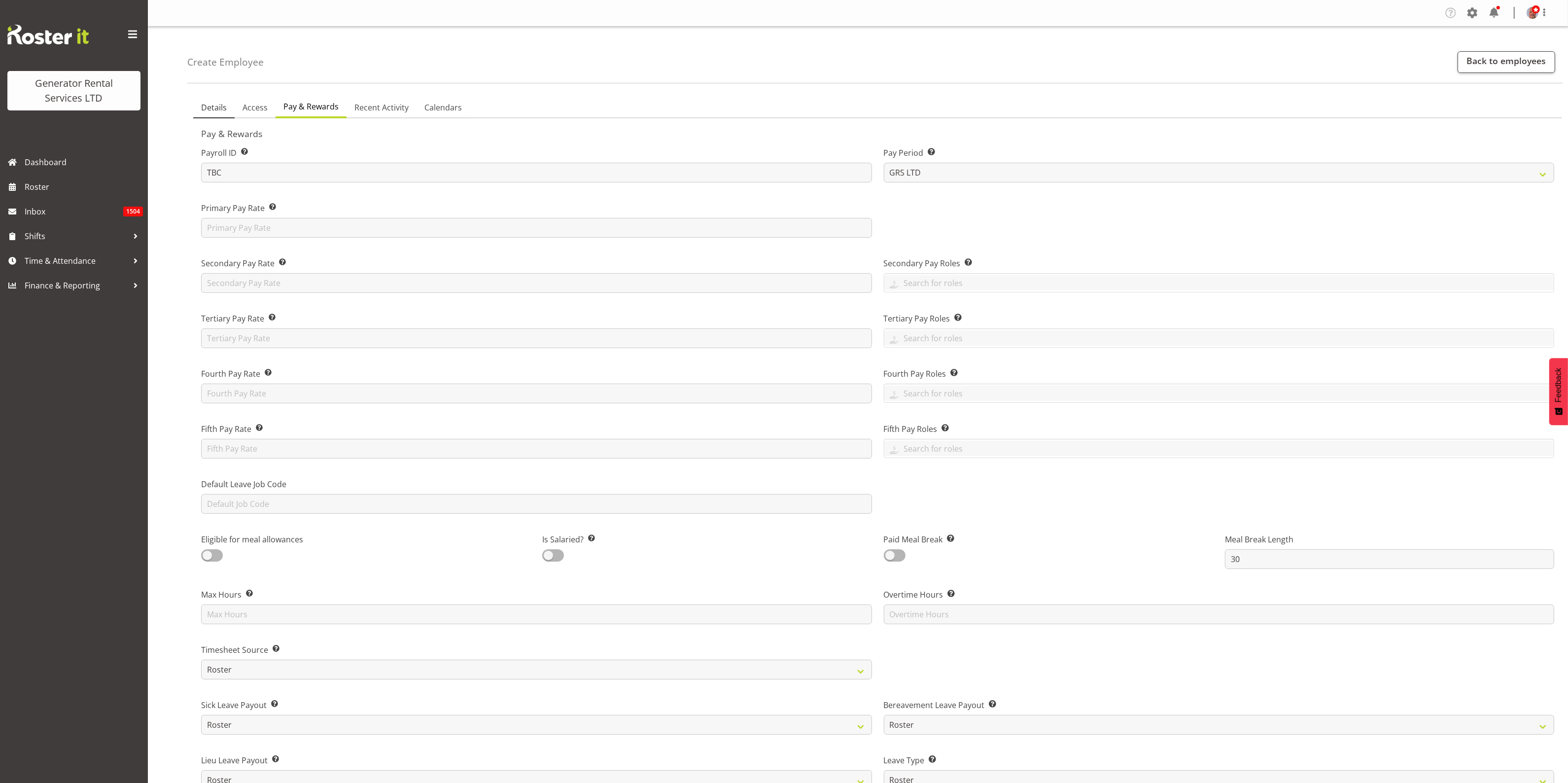
click at [206, 106] on span "Details" at bounding box center [214, 107] width 25 height 12
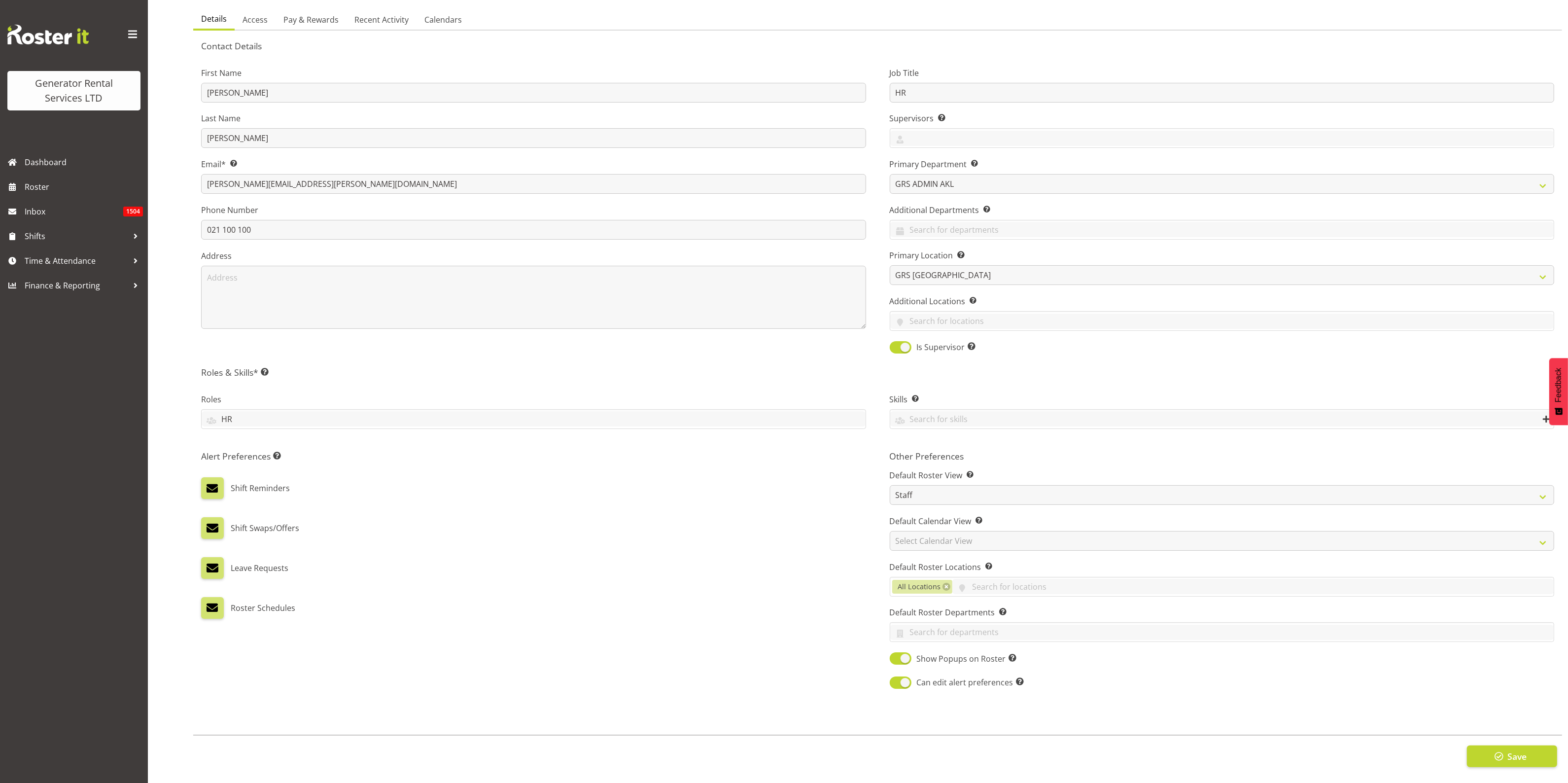
scroll to position [98, 0]
click at [1512, 750] on span "Save" at bounding box center [1517, 757] width 19 height 13
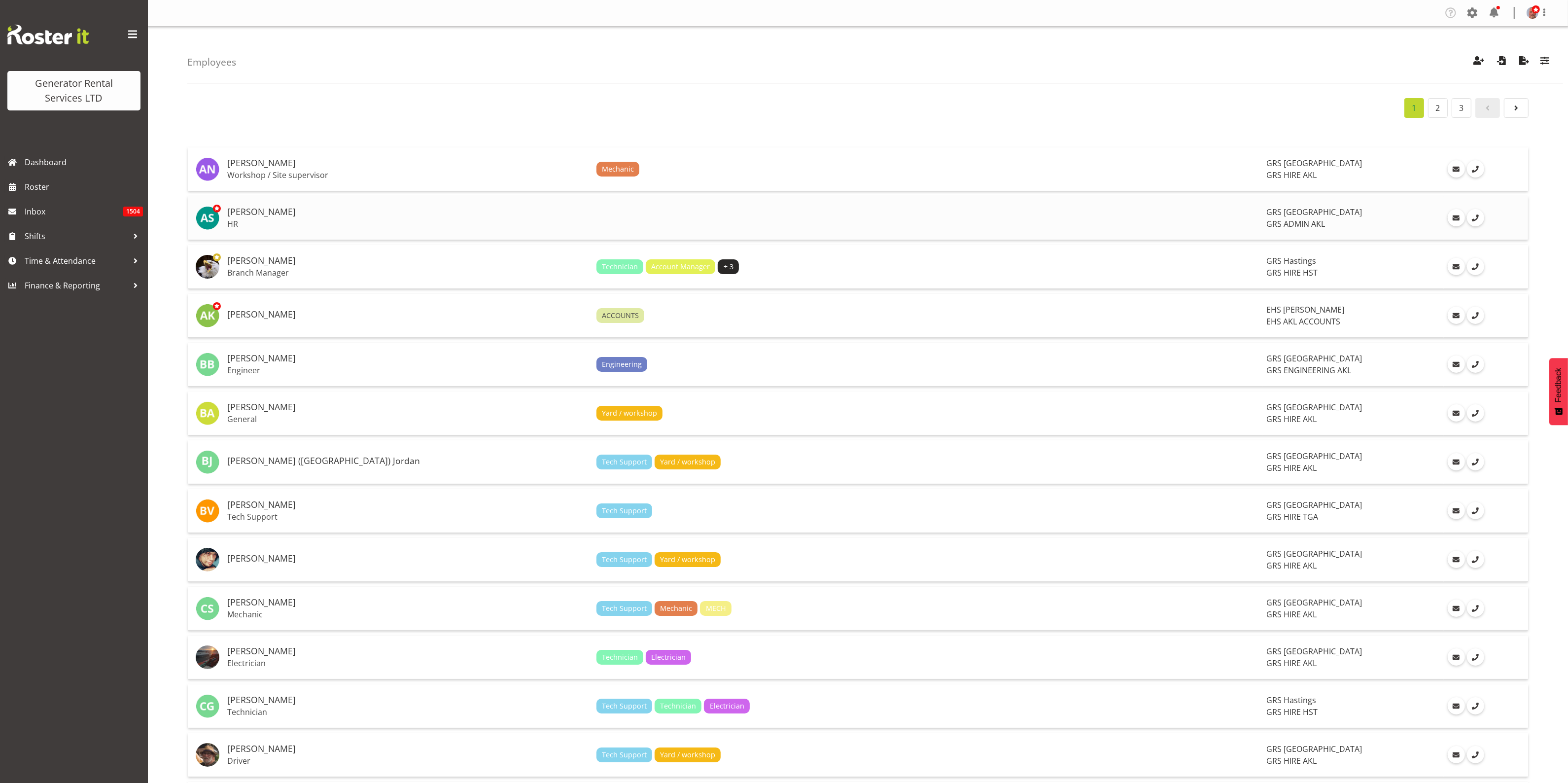
click at [348, 215] on h5 "[PERSON_NAME]" at bounding box center [408, 212] width 362 height 9
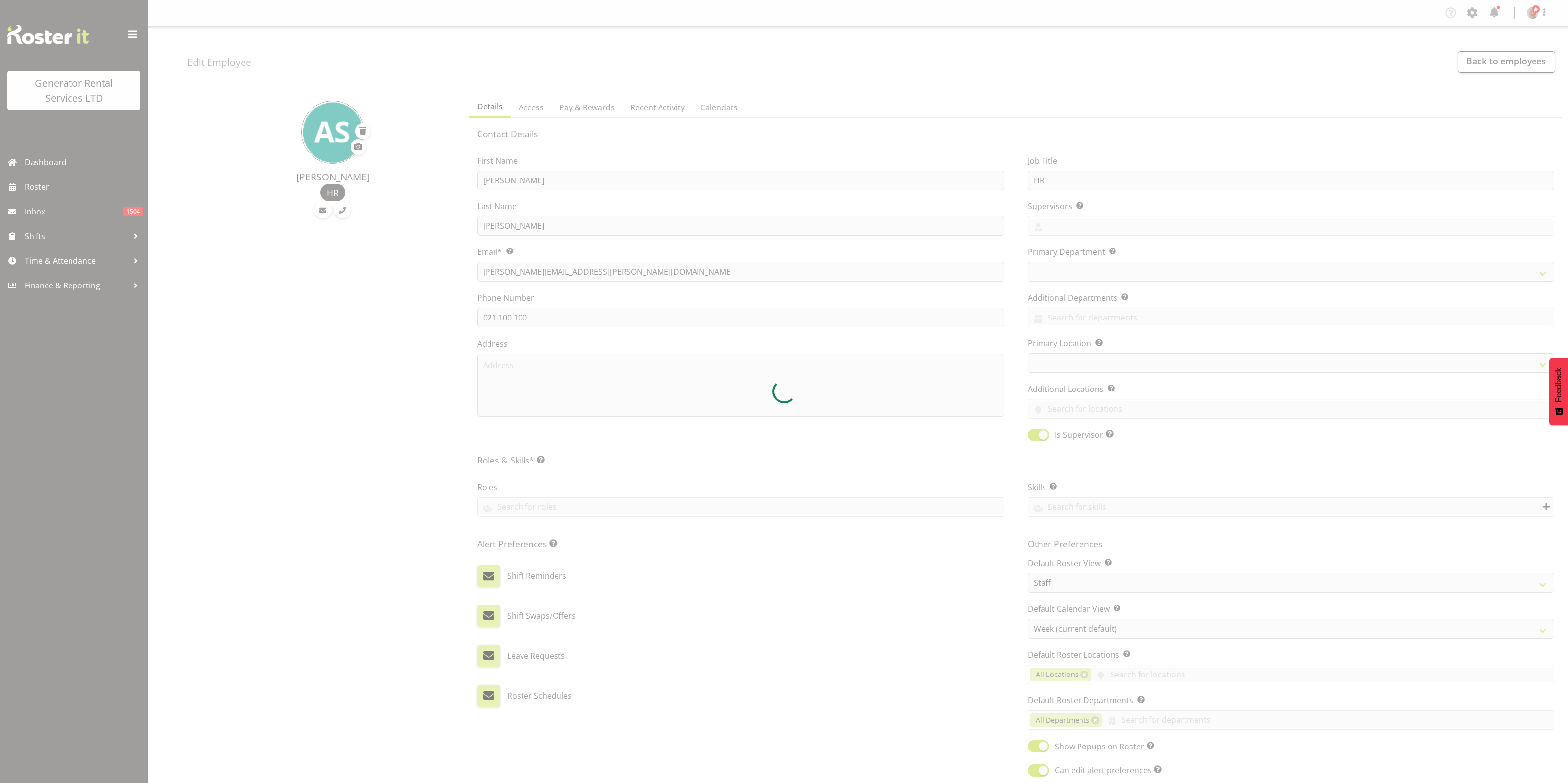
select select "TimelineWeek"
select select
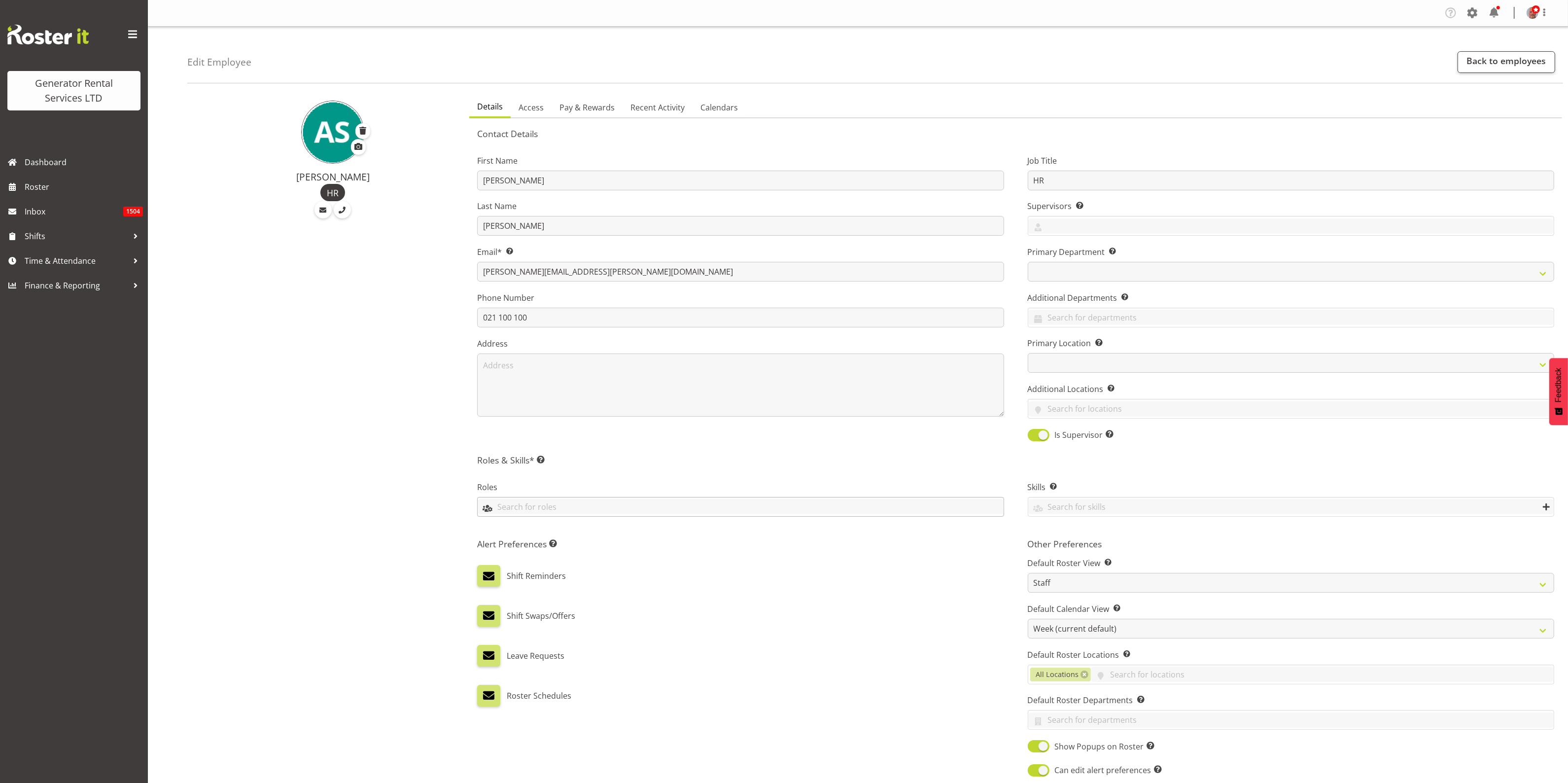
click at [494, 503] on input "text" at bounding box center [740, 507] width 525 height 15
type input "HR"
click at [829, 631] on div "Alert Preferences Specifies what type(s) of communication the employee will rec…" at bounding box center [740, 658] width 550 height 252
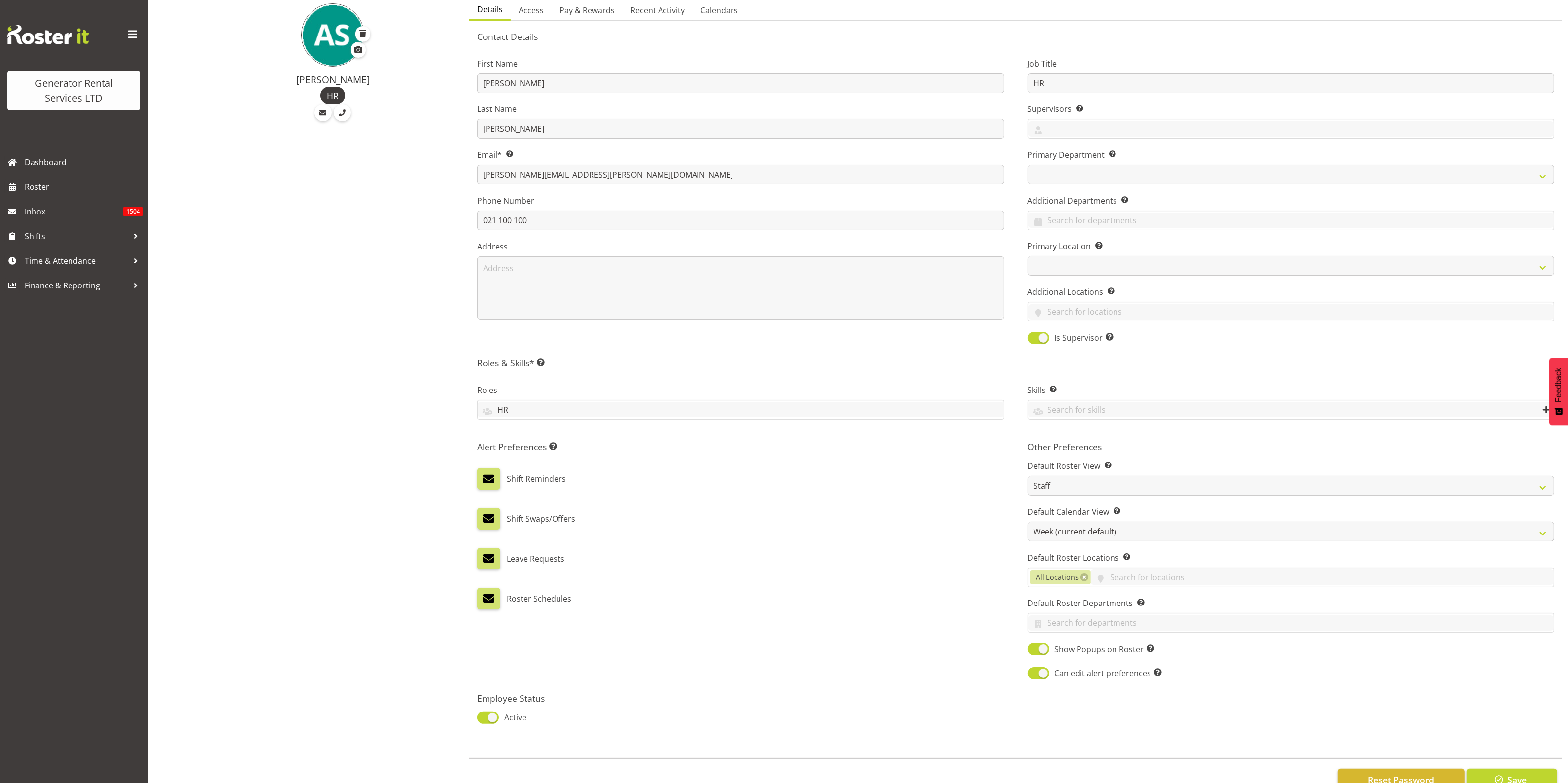
scroll to position [131, 0]
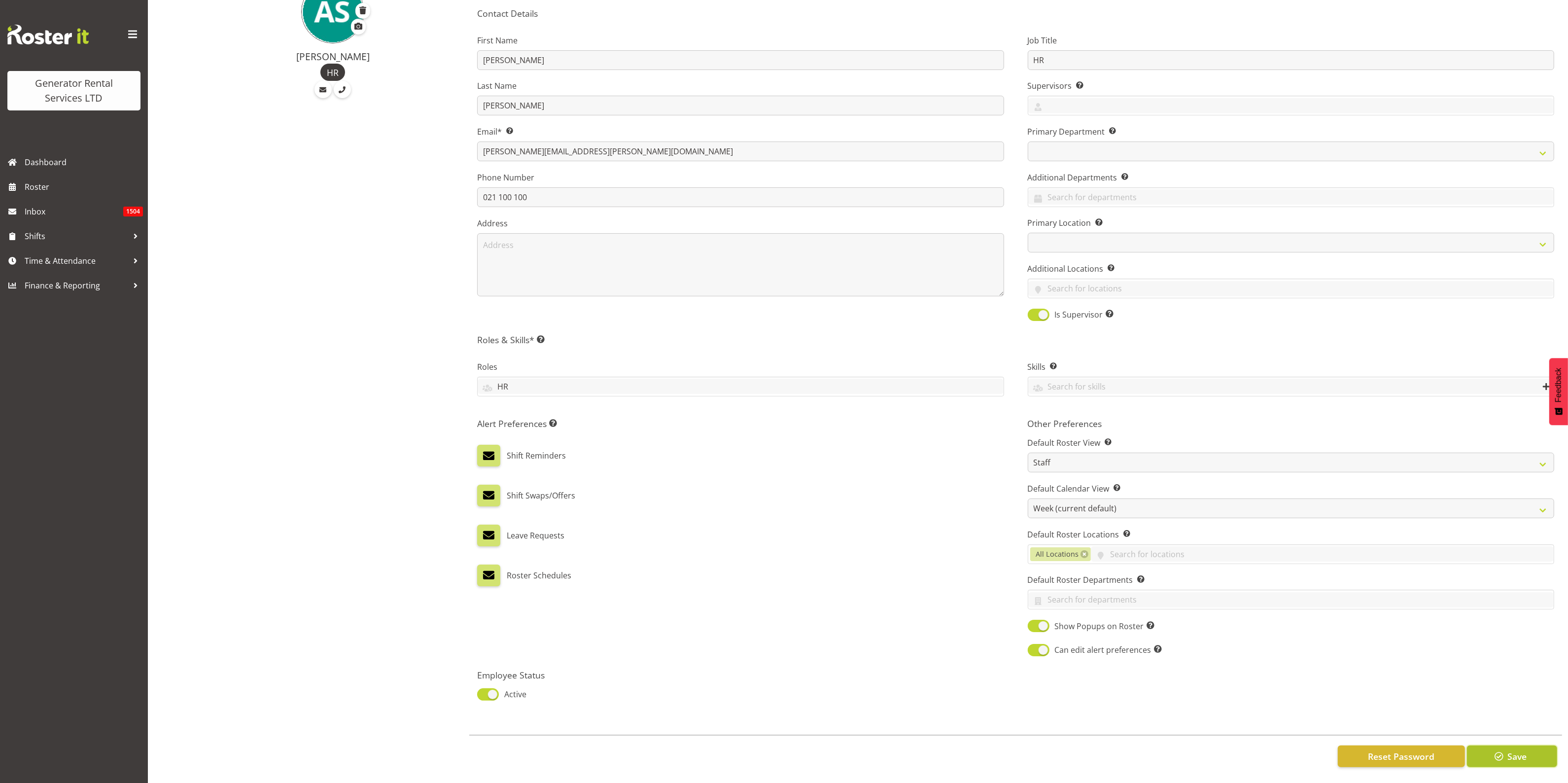
click at [1513, 750] on span "Save" at bounding box center [1517, 757] width 19 height 13
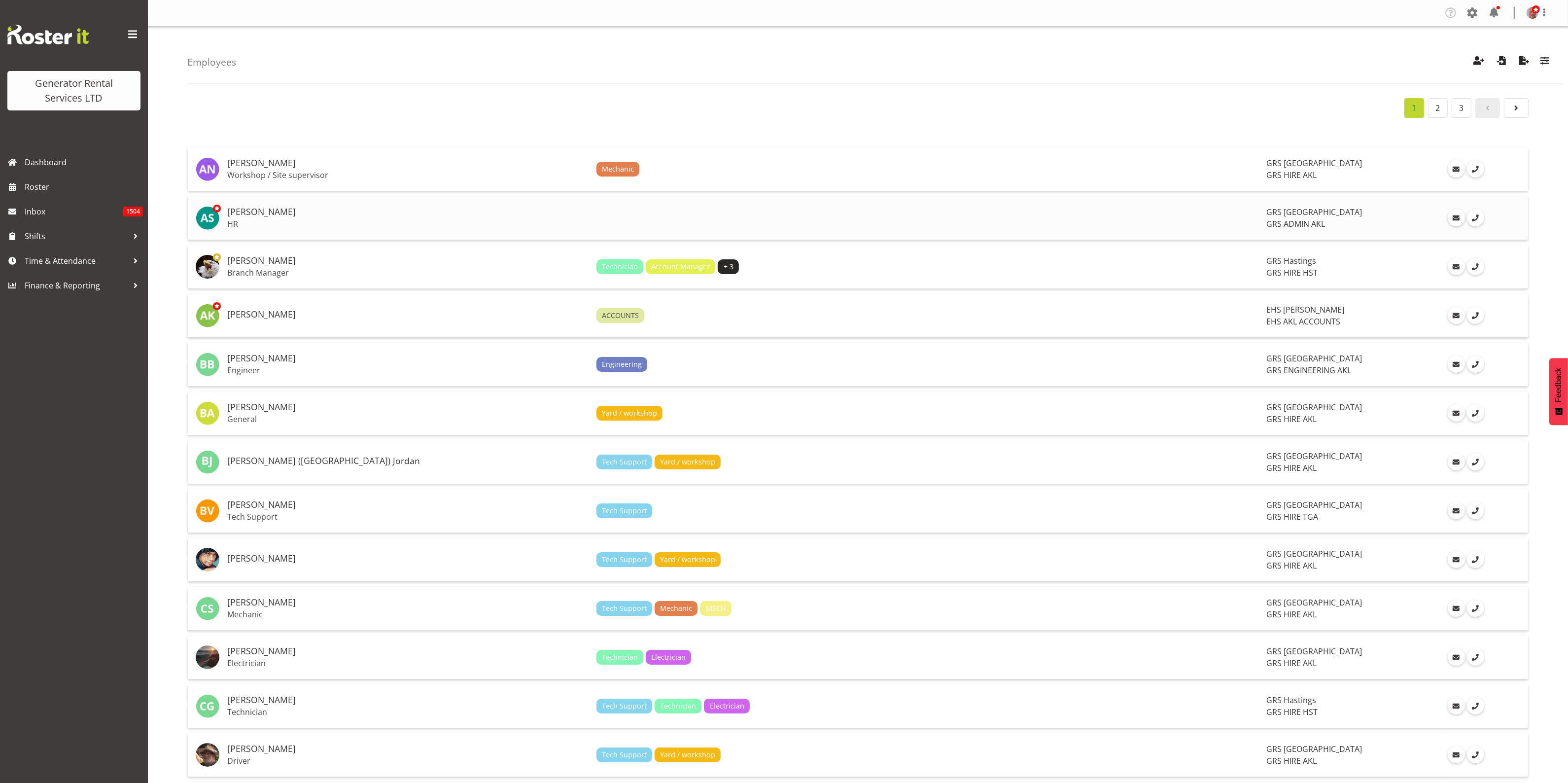
click at [592, 213] on td at bounding box center [928, 218] width 671 height 44
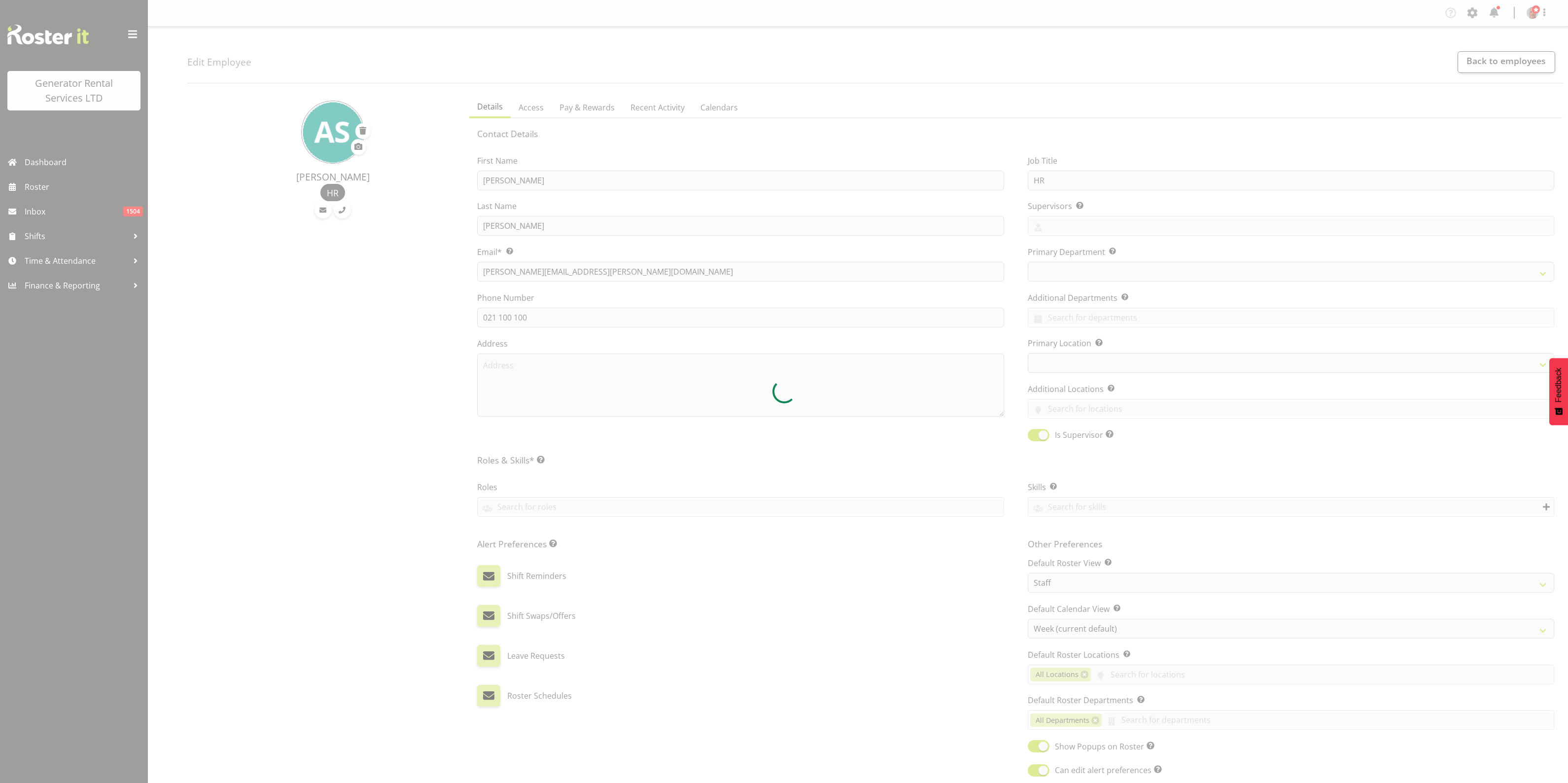
select select "TimelineWeek"
select select
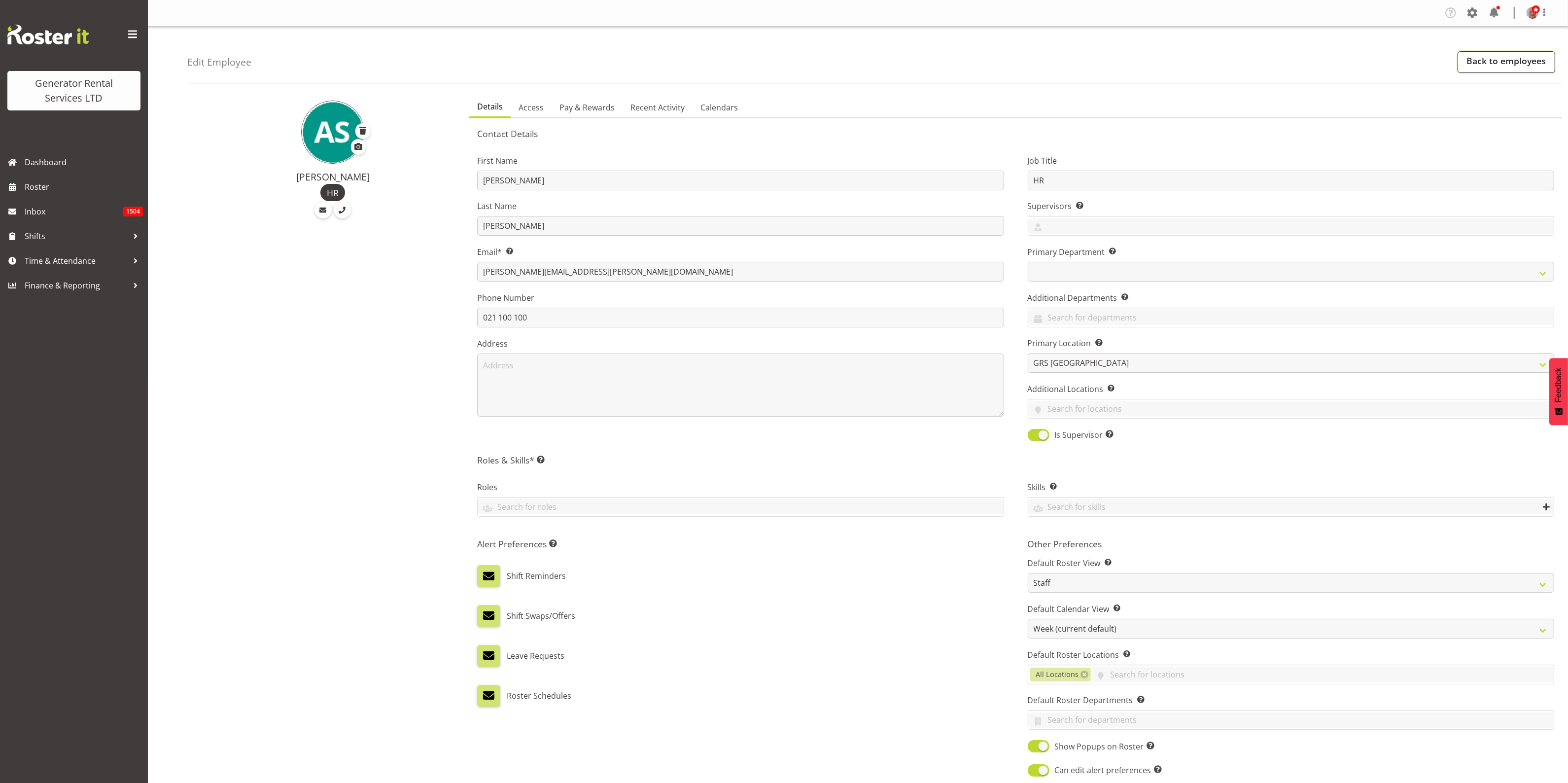
click at [1498, 63] on link "Back to employees" at bounding box center [1507, 61] width 98 height 22
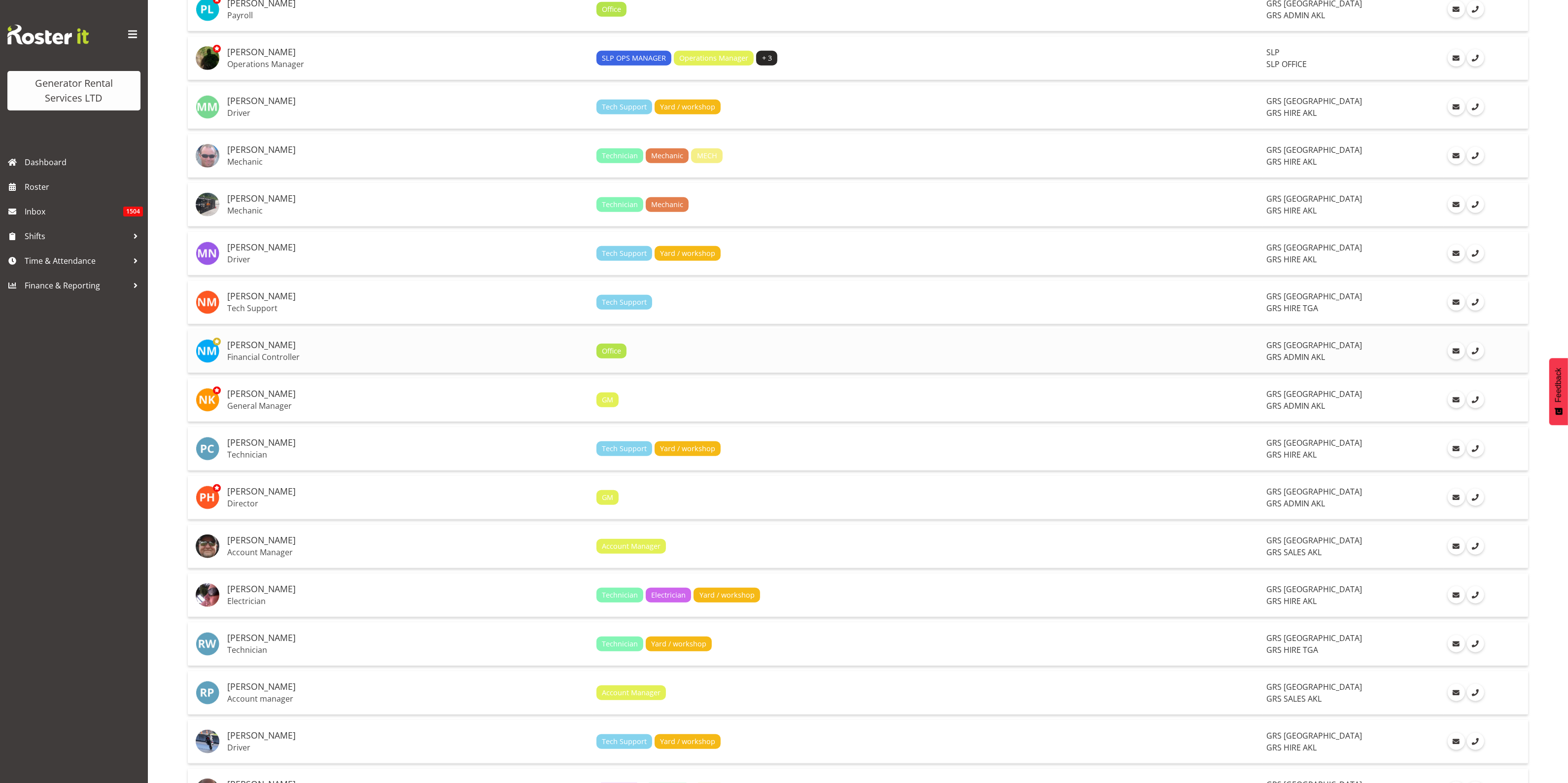
scroll to position [1478, 0]
click at [394, 501] on td "[PERSON_NAME] Director" at bounding box center [408, 498] width 369 height 44
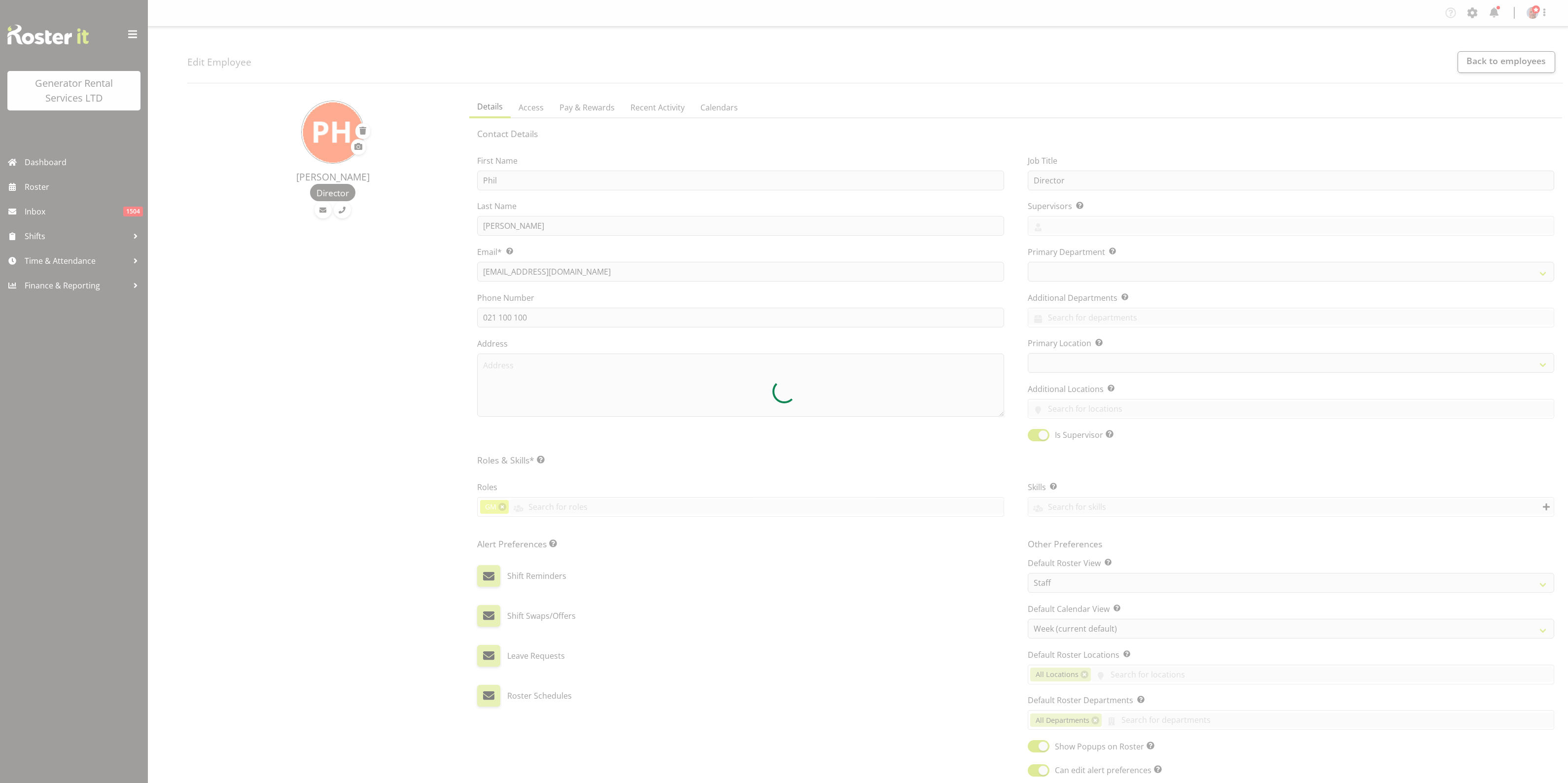
select select "TimelineWeek"
select select
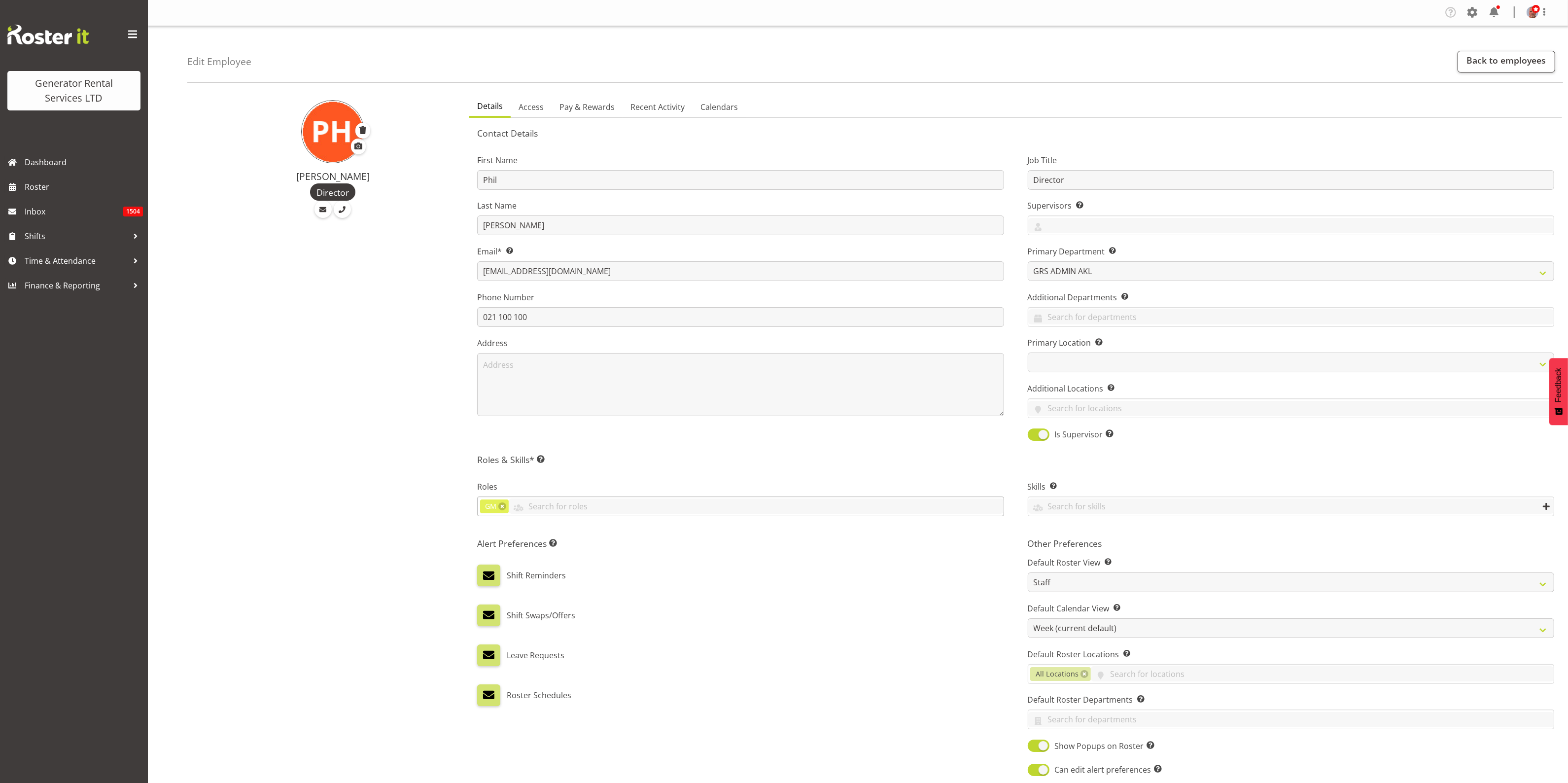
scroll to position [1, 0]
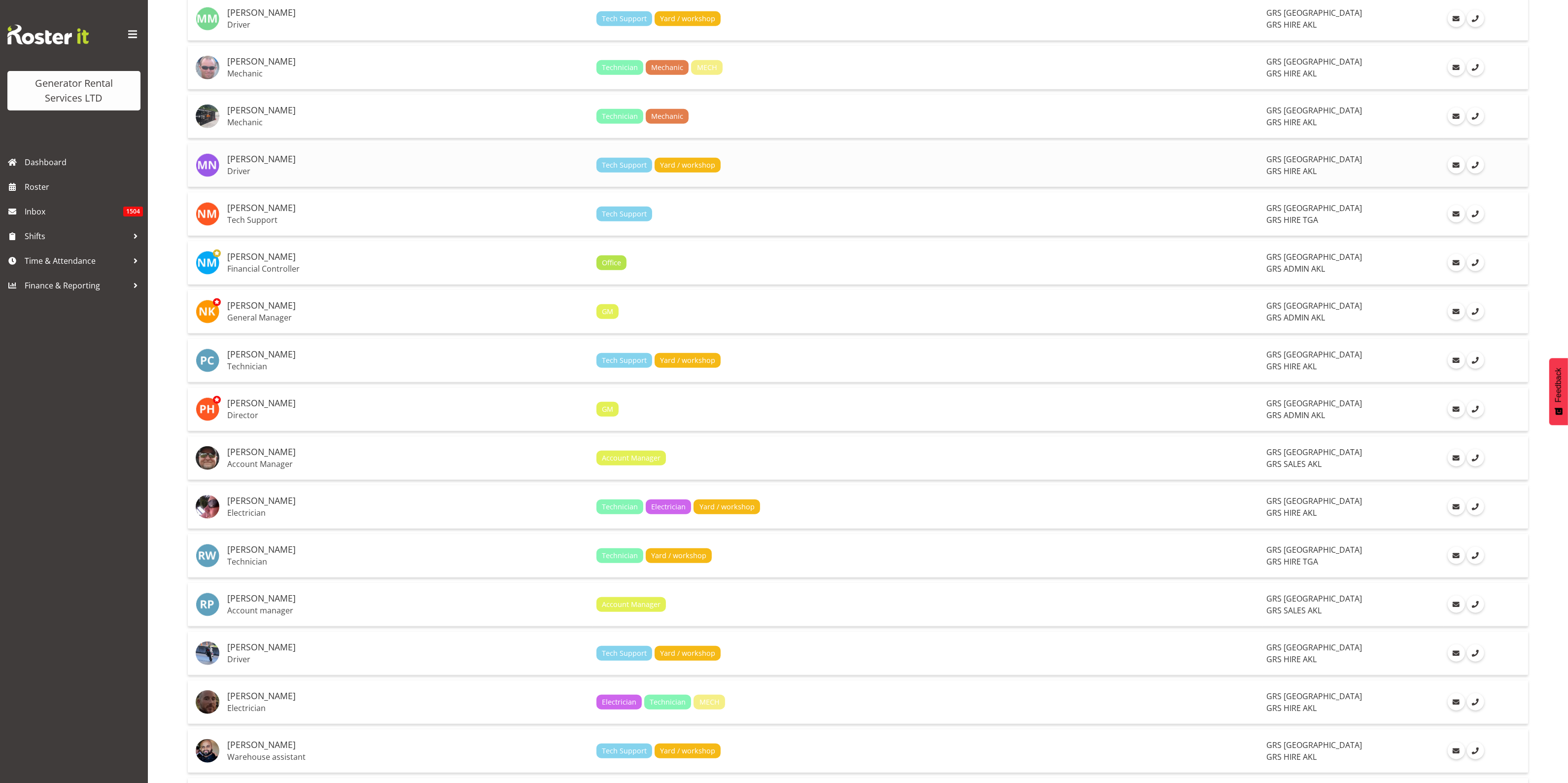
scroll to position [1567, 0]
